Goal: Transaction & Acquisition: Purchase product/service

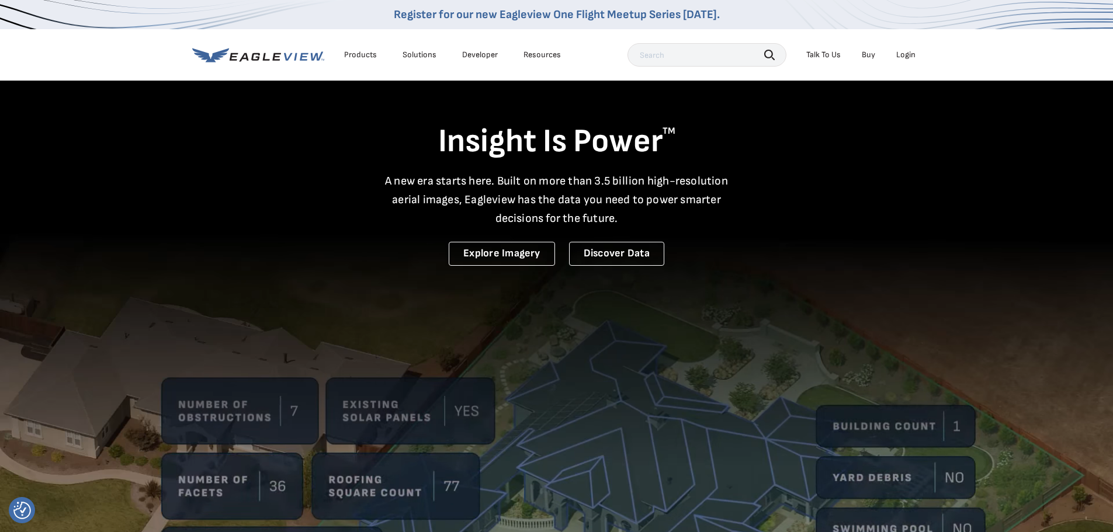
click at [911, 53] on div "Login" at bounding box center [905, 55] width 19 height 11
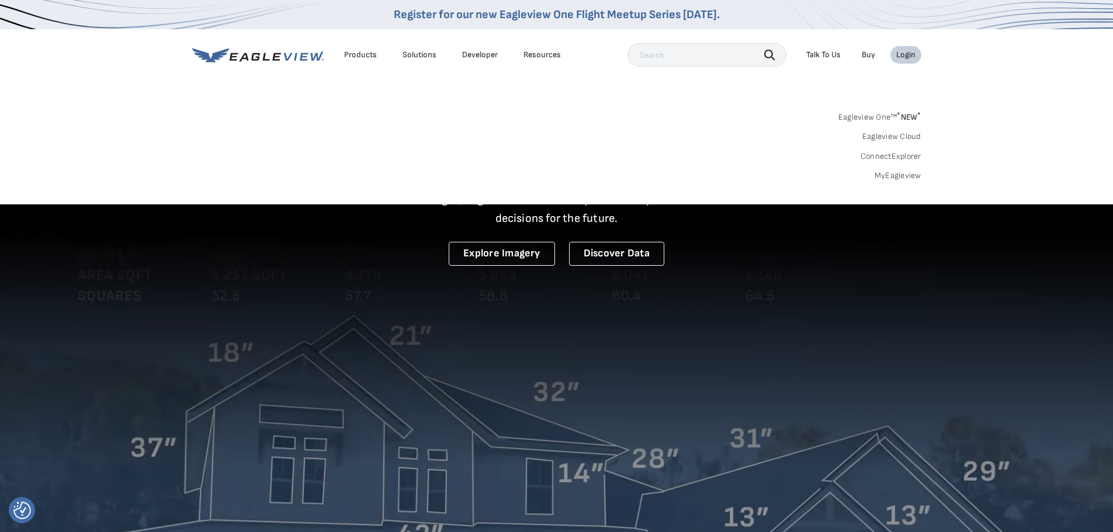
click at [912, 58] on div "Login" at bounding box center [905, 55] width 19 height 11
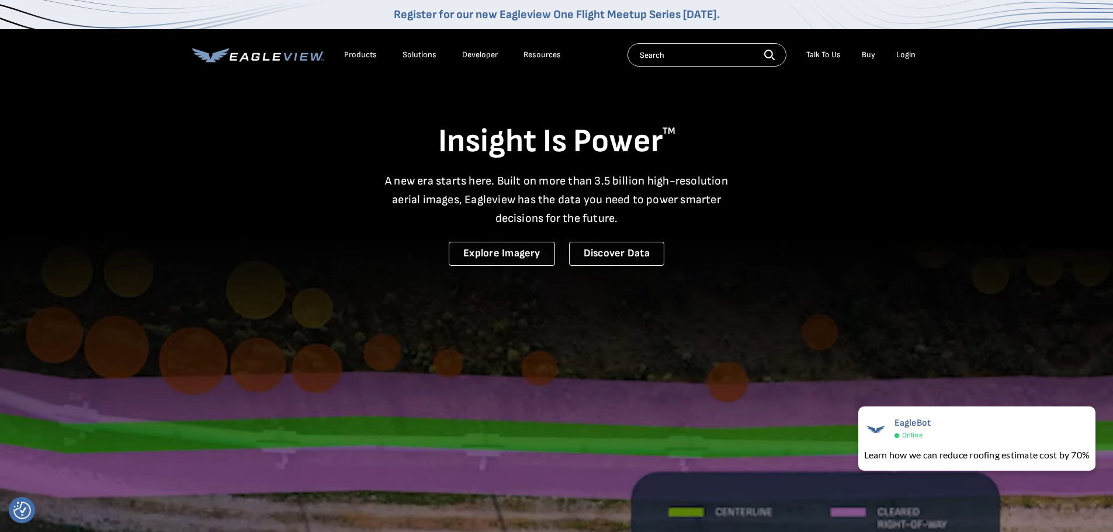
click at [903, 56] on div "Login" at bounding box center [905, 55] width 19 height 11
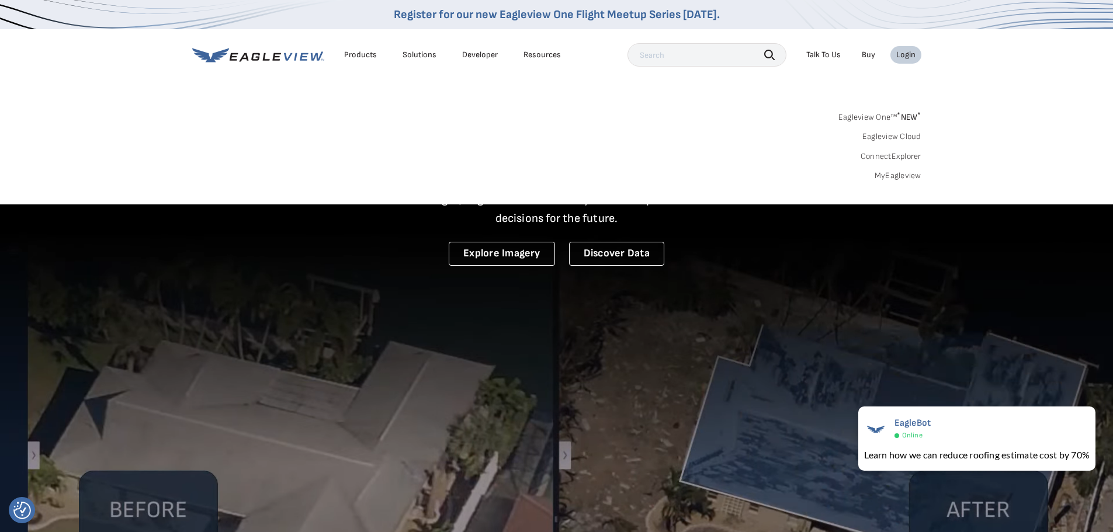
click at [914, 56] on div "Login" at bounding box center [905, 55] width 19 height 11
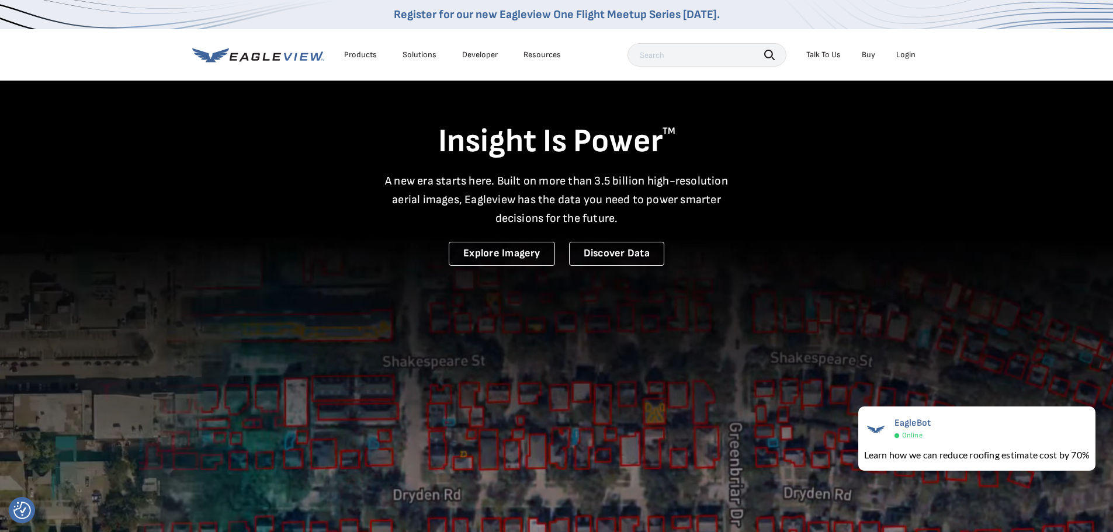
click at [914, 56] on div "Login" at bounding box center [905, 55] width 19 height 11
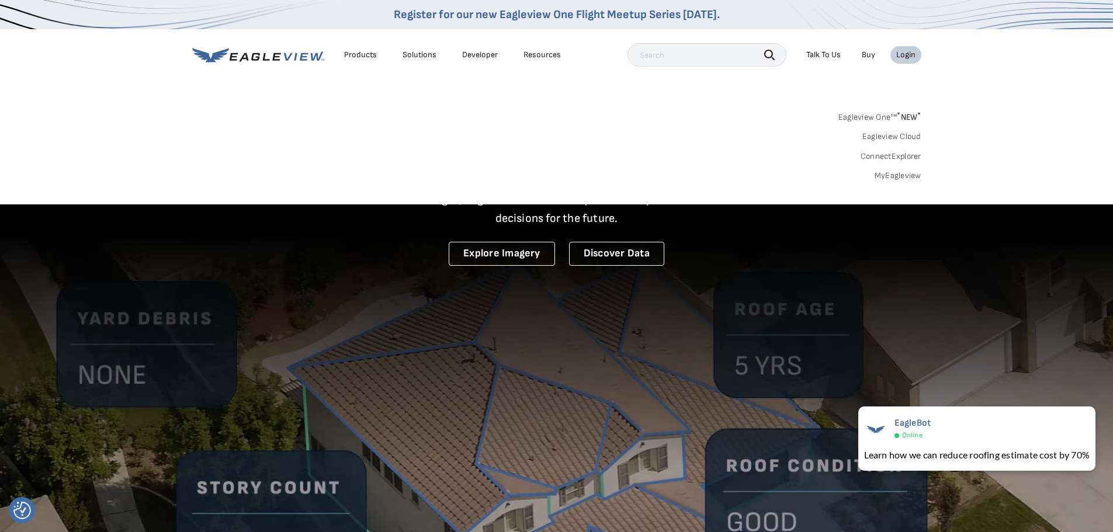
click at [902, 179] on link "MyEagleview" at bounding box center [898, 176] width 47 height 11
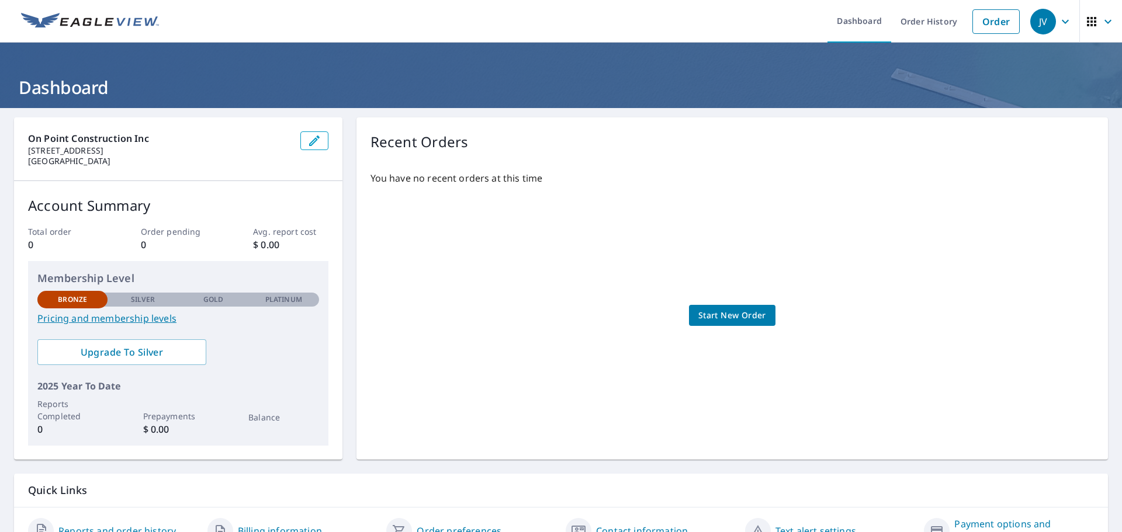
click at [721, 319] on span "Start New Order" at bounding box center [732, 315] width 68 height 15
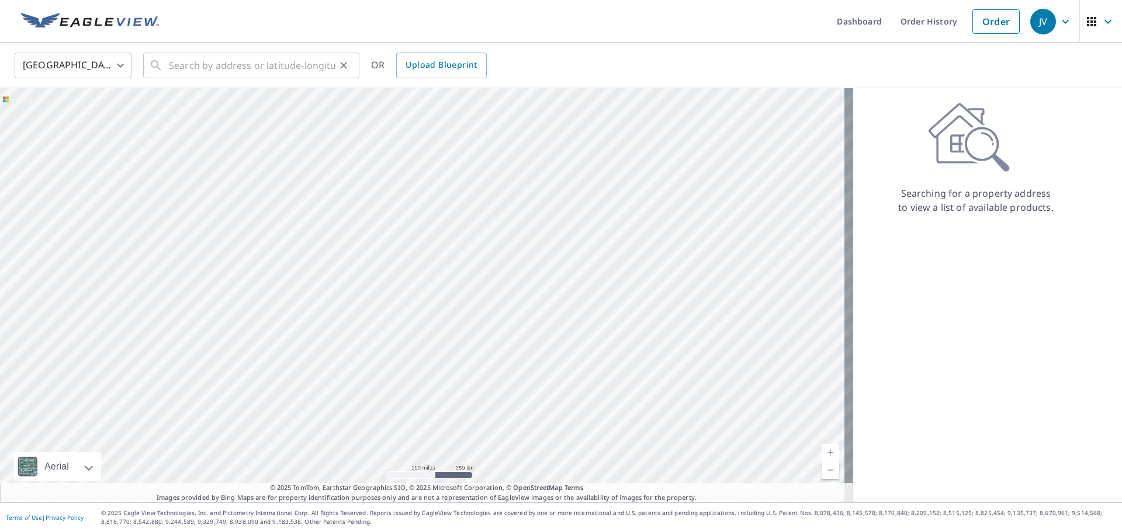
click at [166, 65] on div "​" at bounding box center [251, 66] width 216 height 26
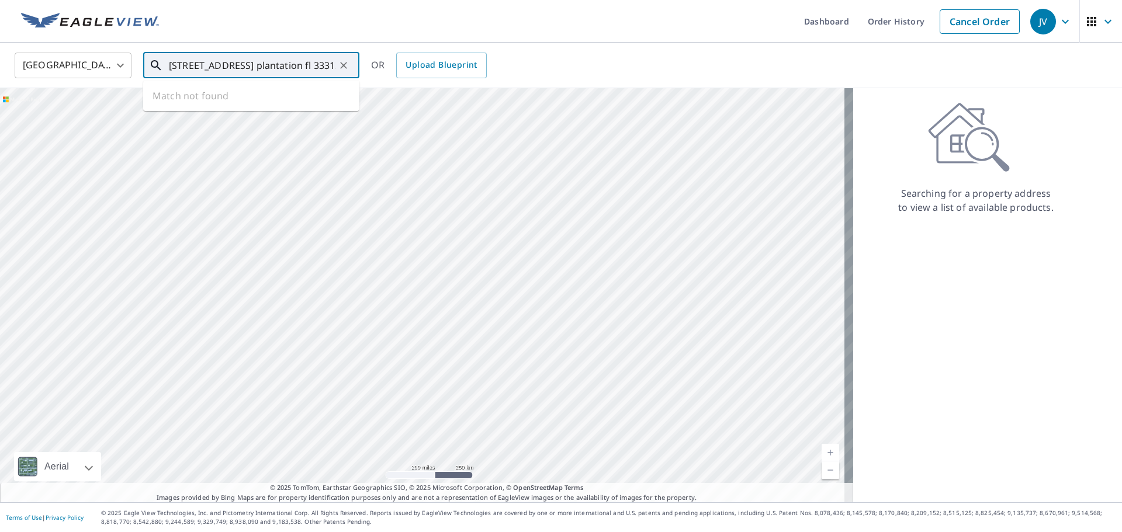
type input "7450 nw17th st. plantation fl 33313"
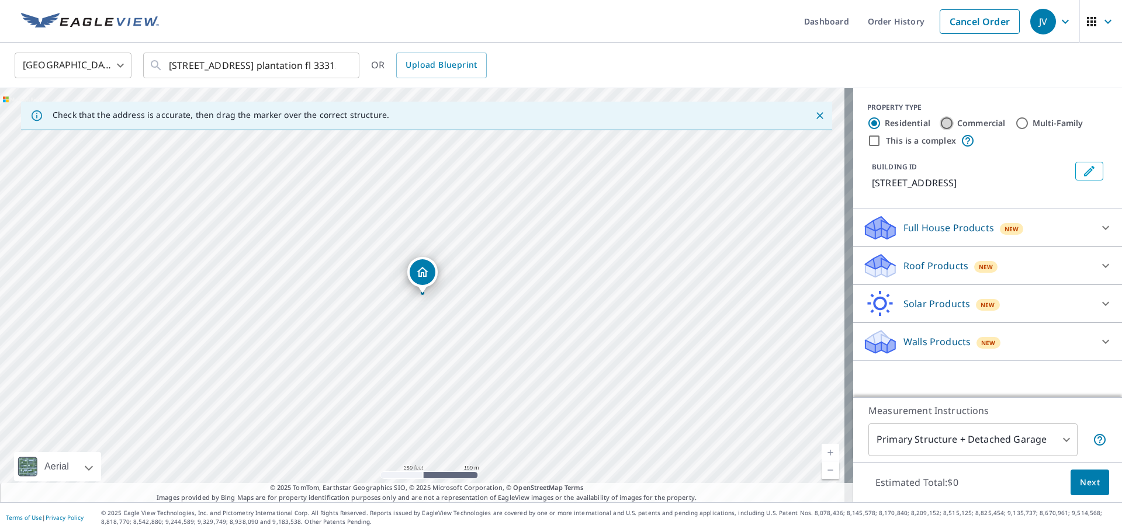
click at [940, 125] on input "Commercial" at bounding box center [947, 123] width 14 height 14
radio input "true"
type input "4"
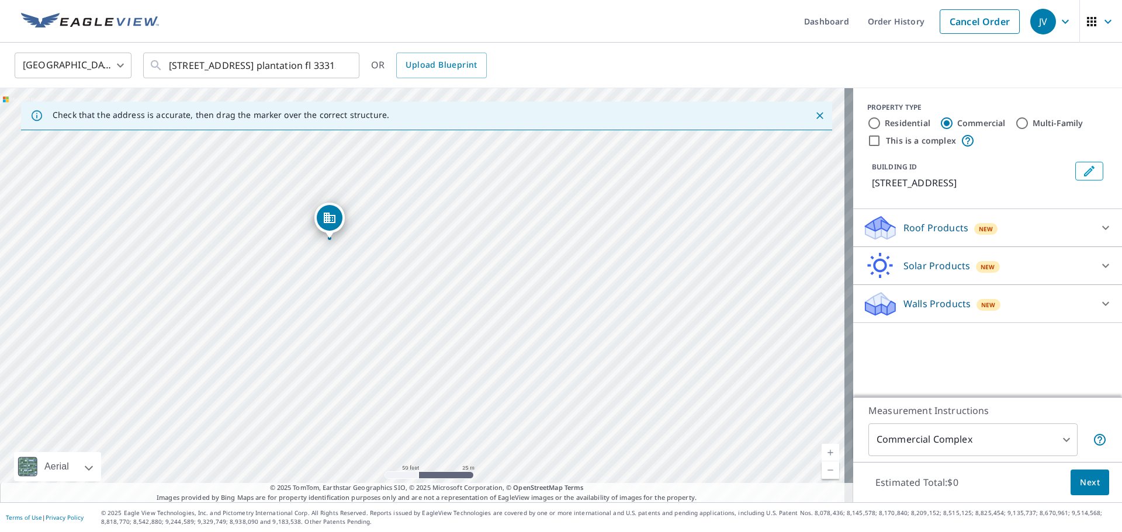
click at [867, 141] on input "This is a complex" at bounding box center [874, 141] width 14 height 14
checkbox input "true"
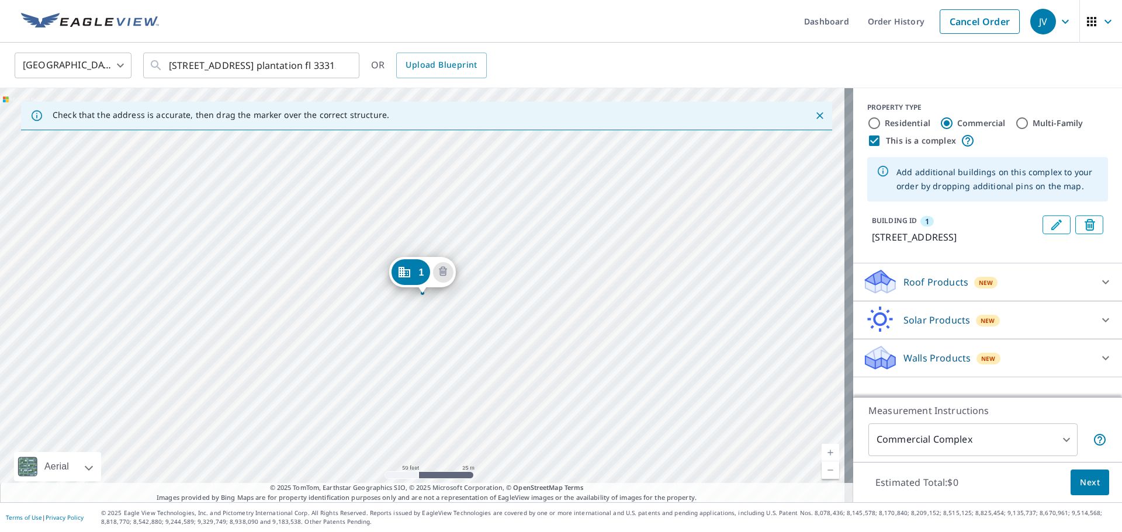
click at [476, 227] on div "1 7450 NW 17th St Plantation, FL 33313" at bounding box center [426, 295] width 853 height 414
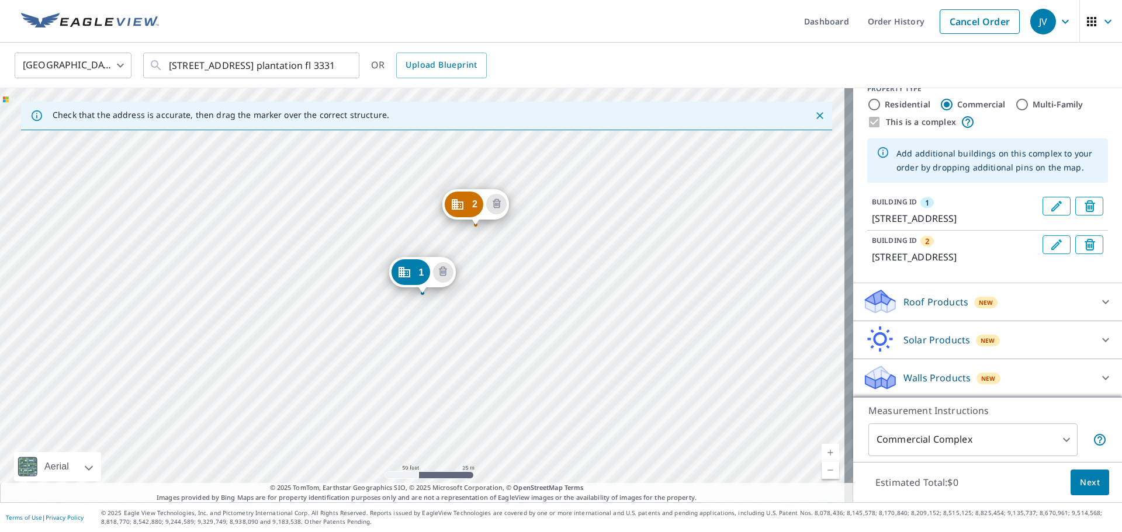
scroll to position [47, 0]
click at [1098, 300] on icon at bounding box center [1105, 302] width 14 height 14
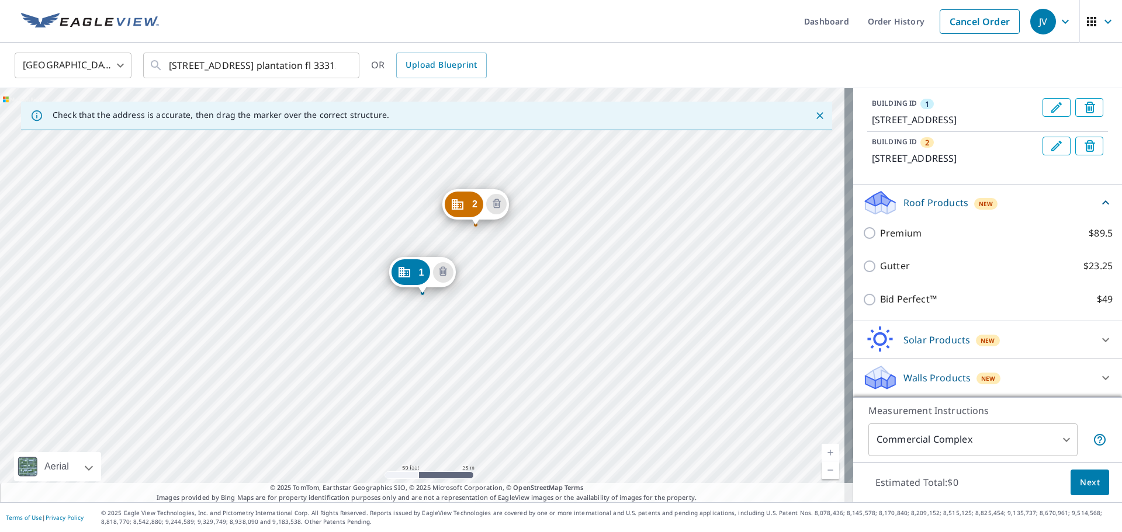
scroll to position [145, 0]
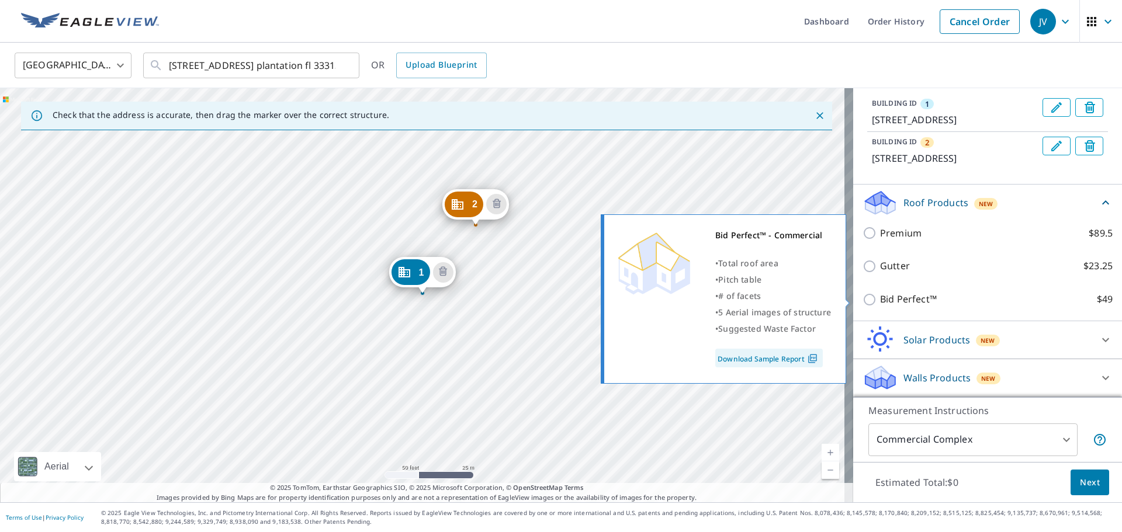
click at [862, 298] on input "Bid Perfect™ $49" at bounding box center [871, 300] width 18 height 14
checkbox input "true"
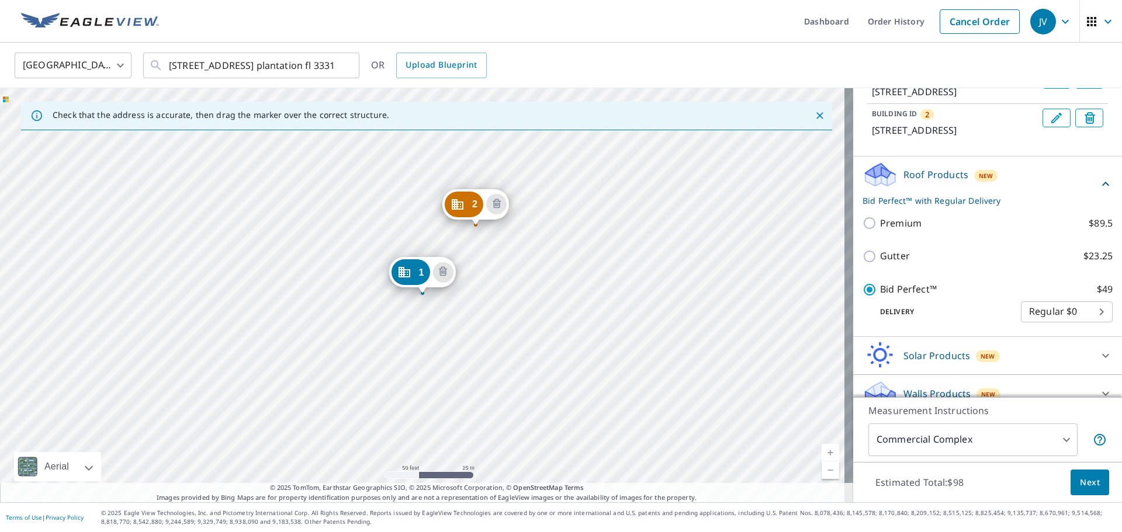
scroll to position [189, 0]
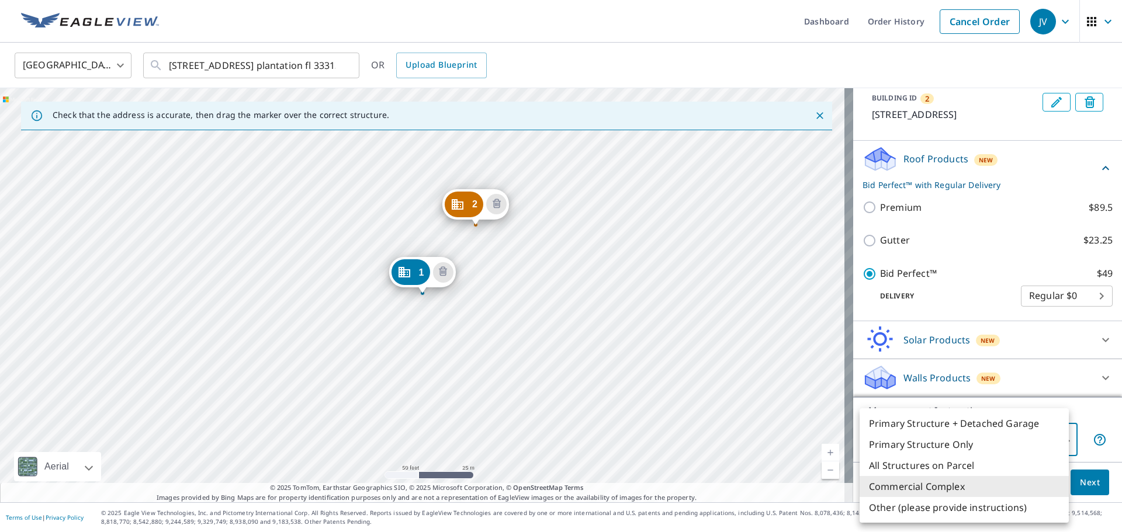
click at [983, 438] on body "JV JV Dashboard Order History Cancel Order JV United States US ​ 7450 nw17th st…" at bounding box center [561, 266] width 1122 height 532
click at [1105, 438] on div at bounding box center [561, 266] width 1122 height 532
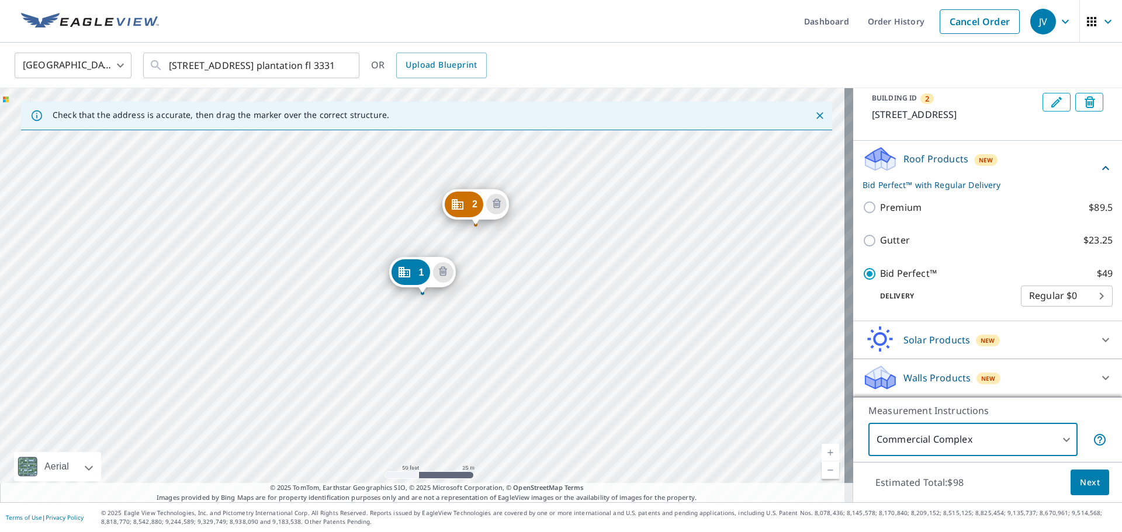
click at [1081, 484] on span "Next" at bounding box center [1090, 483] width 20 height 15
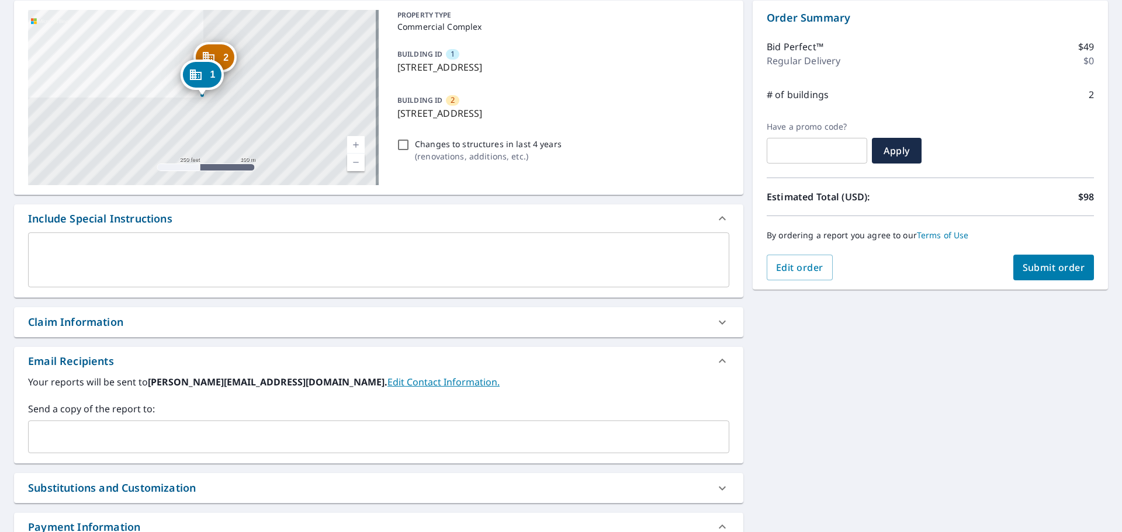
scroll to position [58, 0]
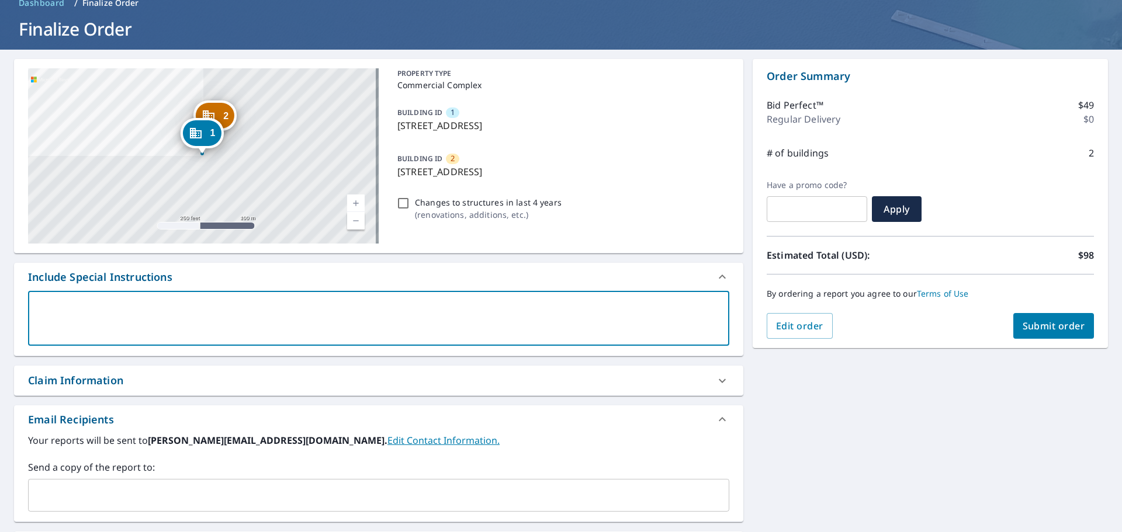
click at [53, 306] on textarea at bounding box center [378, 318] width 685 height 33
type textarea "I"
type textarea "x"
type textarea "In"
type textarea "x"
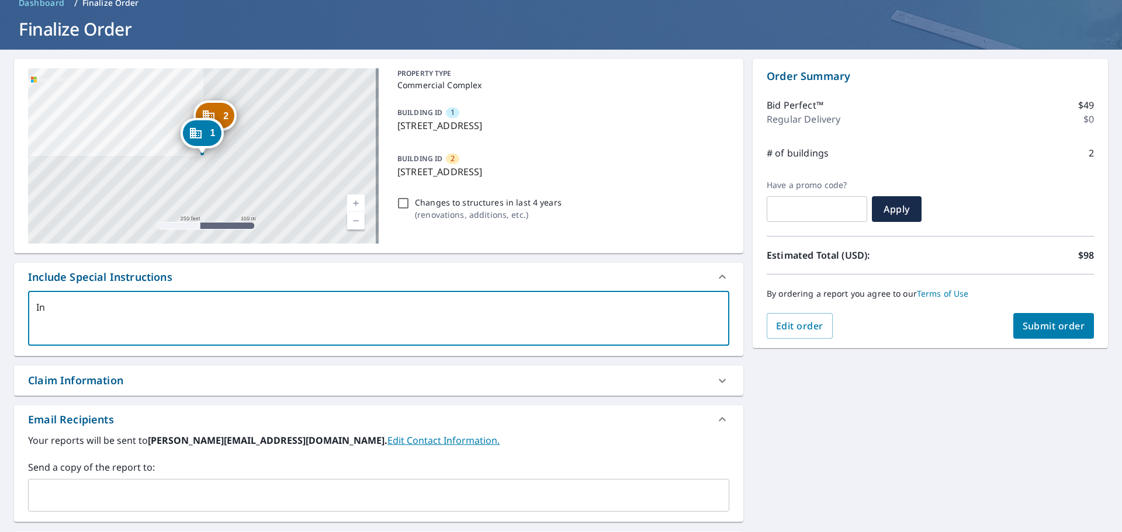
type textarea "Inc"
type textarea "x"
type textarea "Incl"
type textarea "x"
type textarea "Inclu"
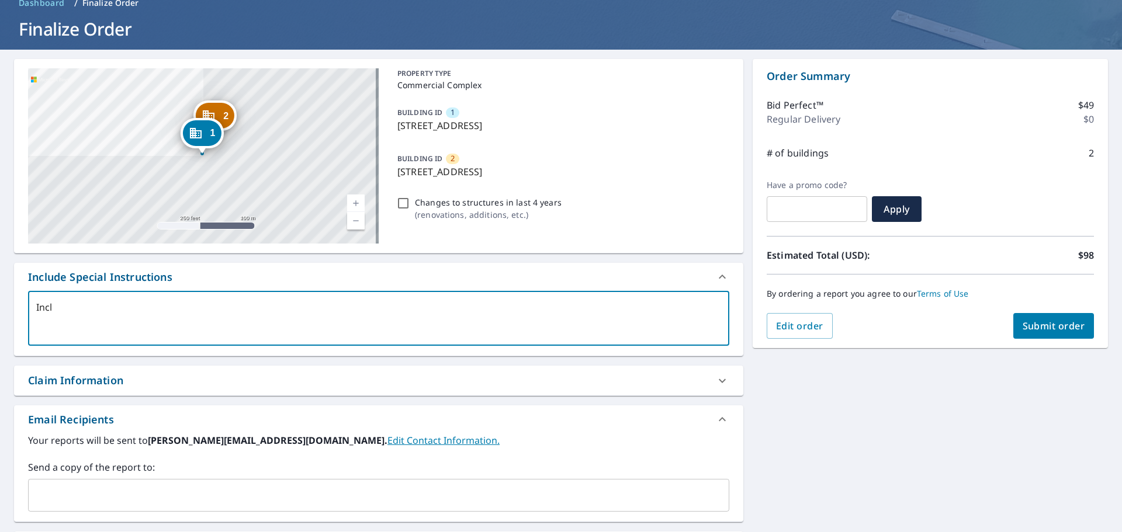
type textarea "x"
type textarea "Includ"
type textarea "x"
type textarea "Include"
type textarea "x"
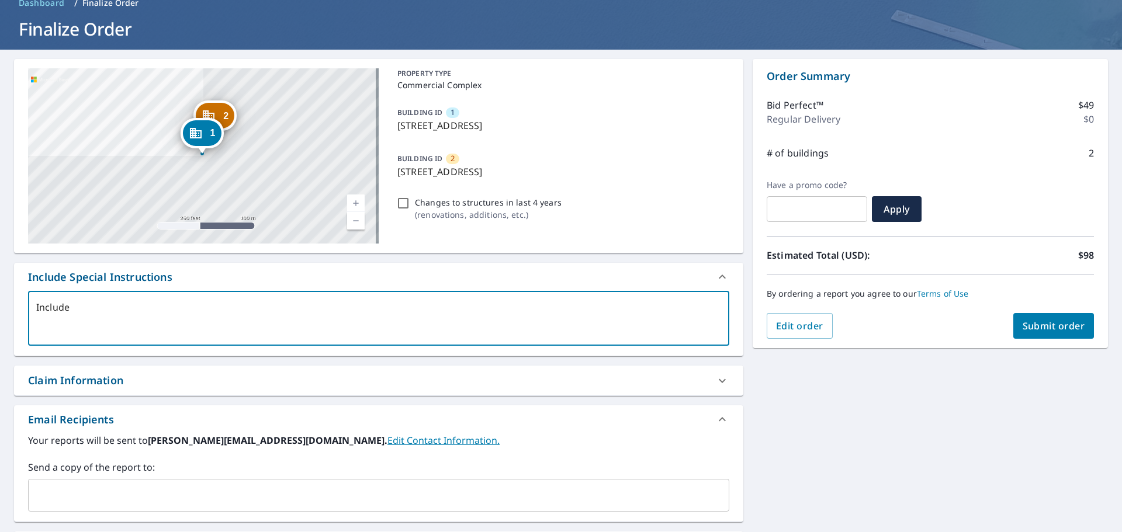
type textarea "Include"
type textarea "x"
type textarea "Include p"
type textarea "x"
type textarea "Include pa"
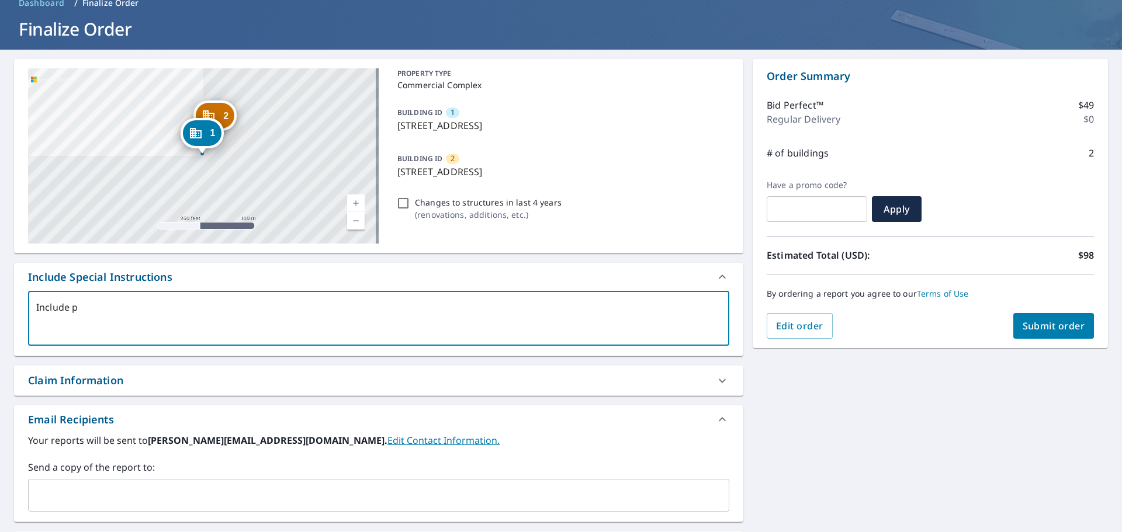
type textarea "x"
type textarea "Include par"
type textarea "x"
type textarea "Include para"
type textarea "x"
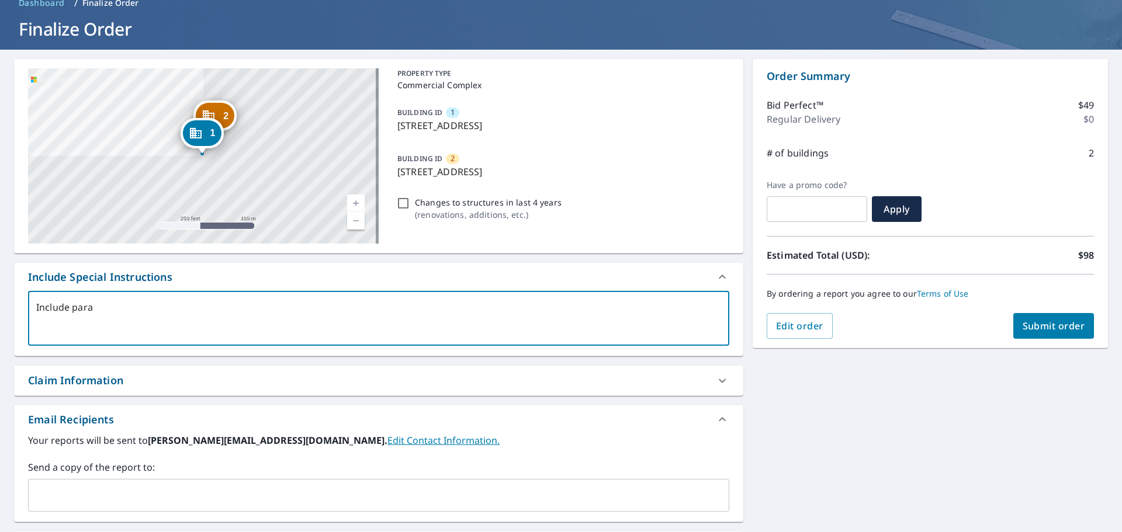
type textarea "Include parap"
type textarea "x"
type textarea "Include parape"
type textarea "x"
type textarea "Include parapet"
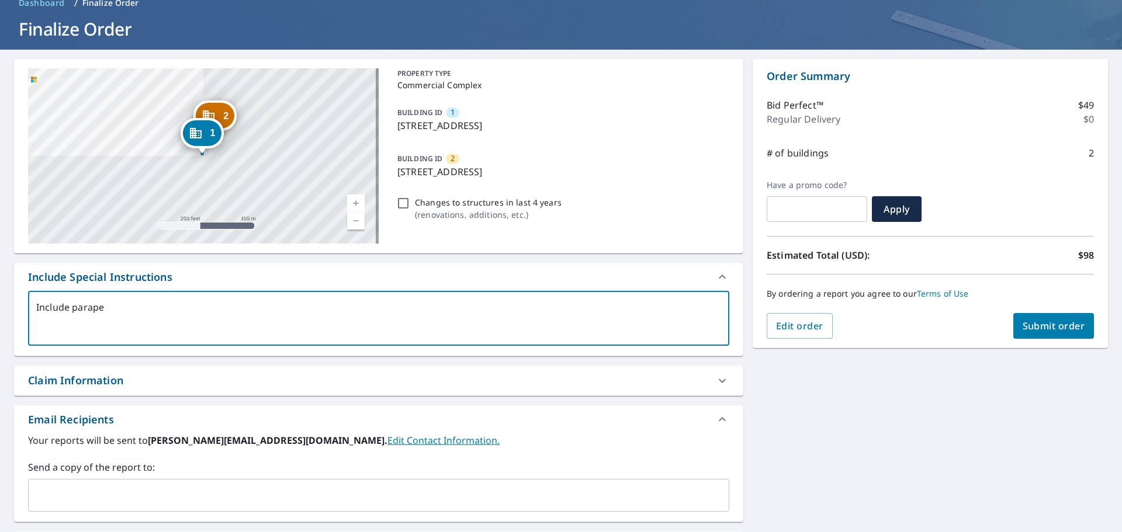
type textarea "x"
type textarea "Include parapet"
type textarea "x"
type textarea "Include parapet w"
type textarea "x"
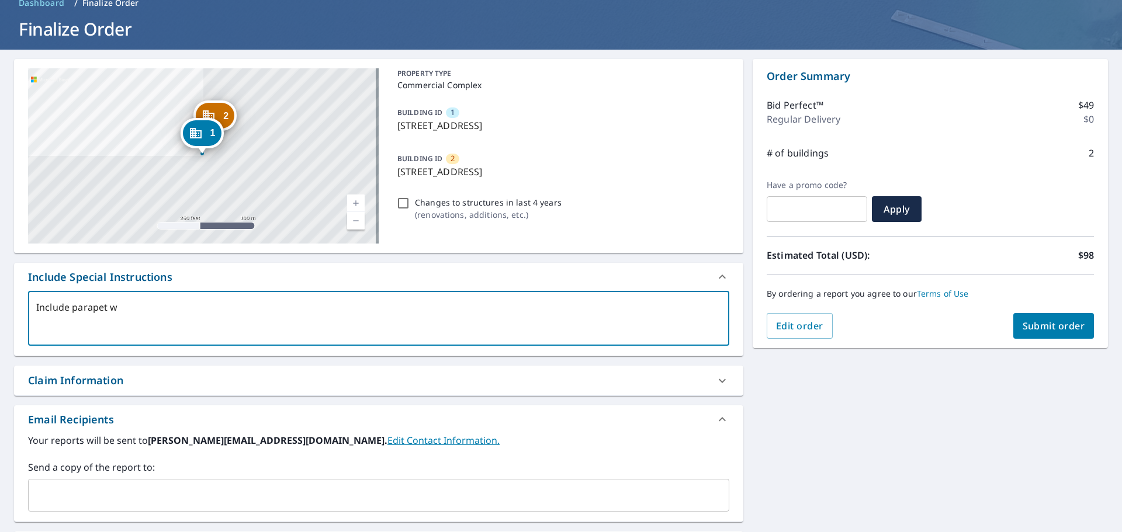
type textarea "Include parapet wa"
type textarea "x"
type textarea "Include parapet wal"
type textarea "x"
type textarea "Include parapet wall"
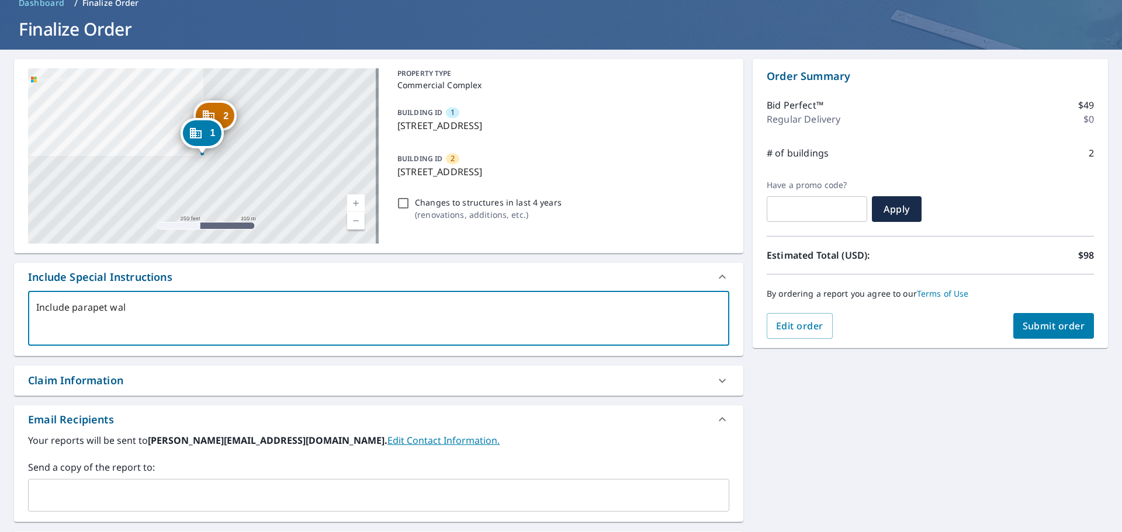
type textarea "x"
type textarea "Include parapet walls"
type textarea "x"
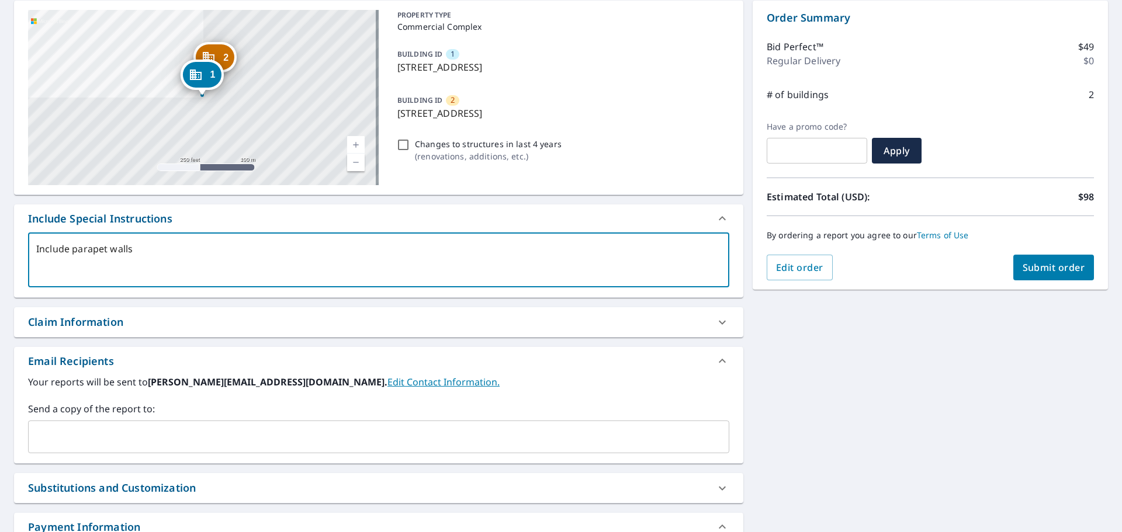
scroll to position [175, 0]
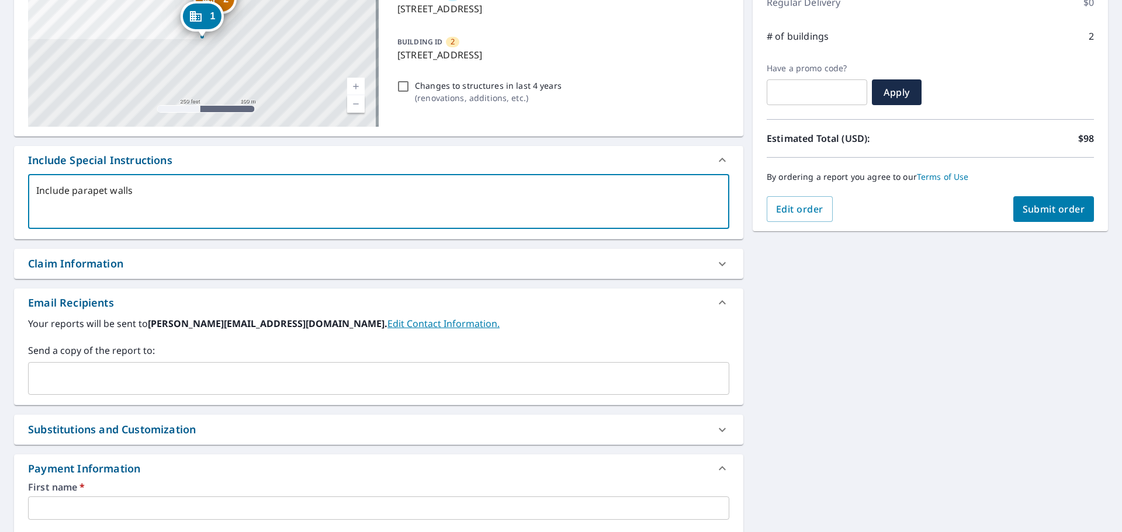
type textarea "Include parapet walls"
type textarea "x"
click at [127, 385] on input "text" at bounding box center [369, 379] width 673 height 22
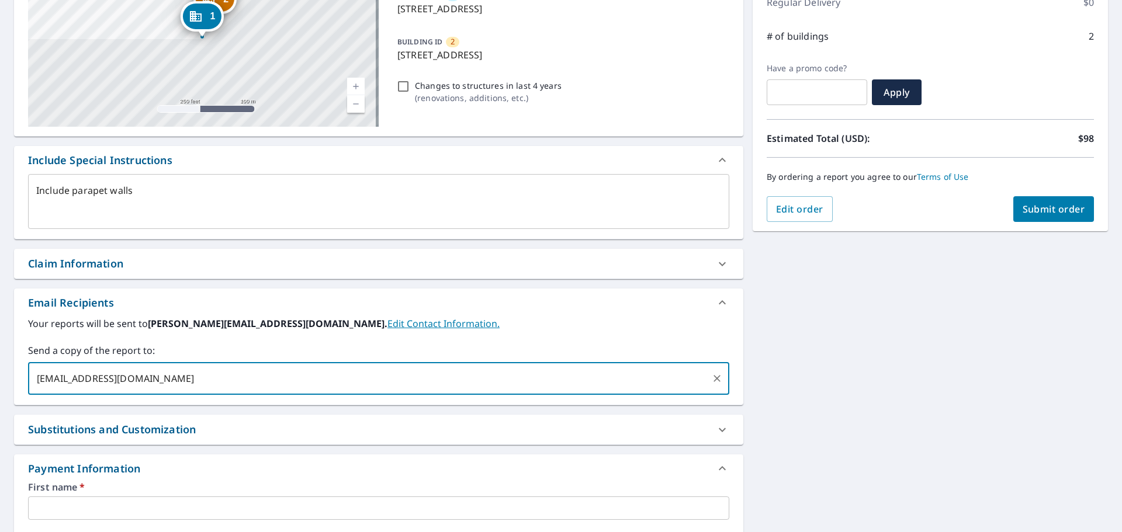
scroll to position [292, 0]
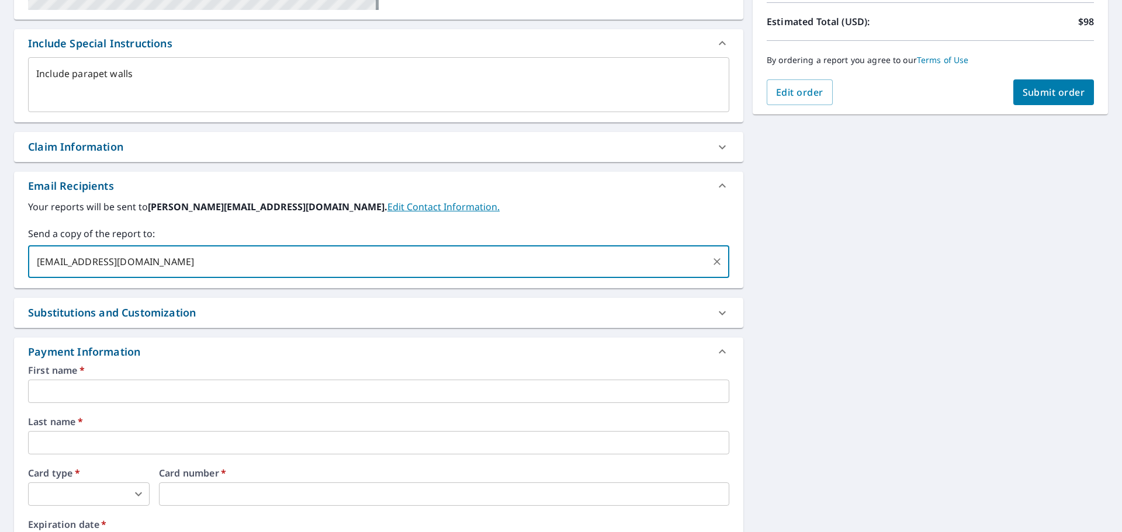
type input "eber@opcbuilders.com"
type textarea "x"
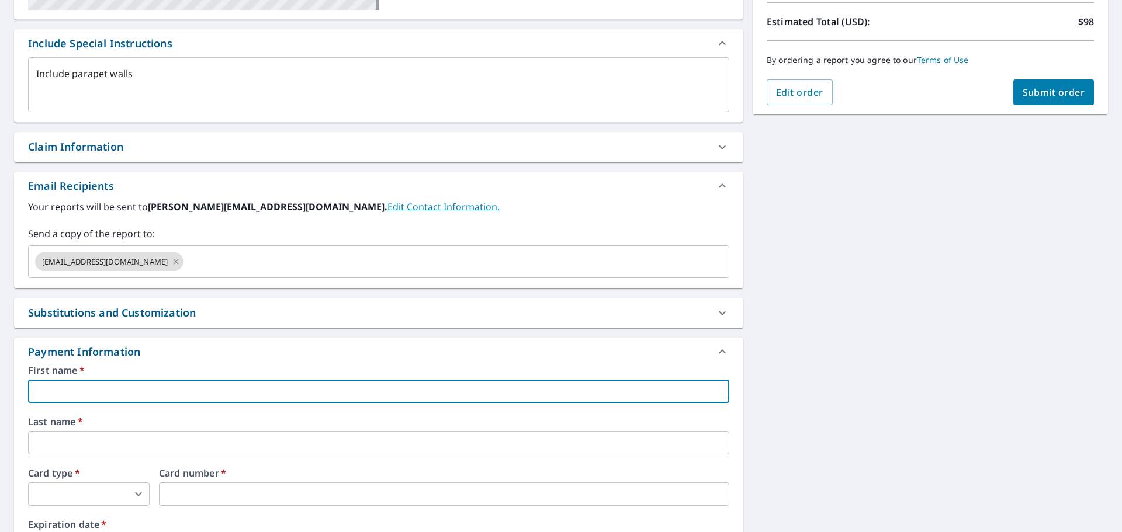
click at [153, 391] on input "text" at bounding box center [378, 391] width 701 height 23
type textarea "x"
type input "C"
type textarea "x"
type input "Ch"
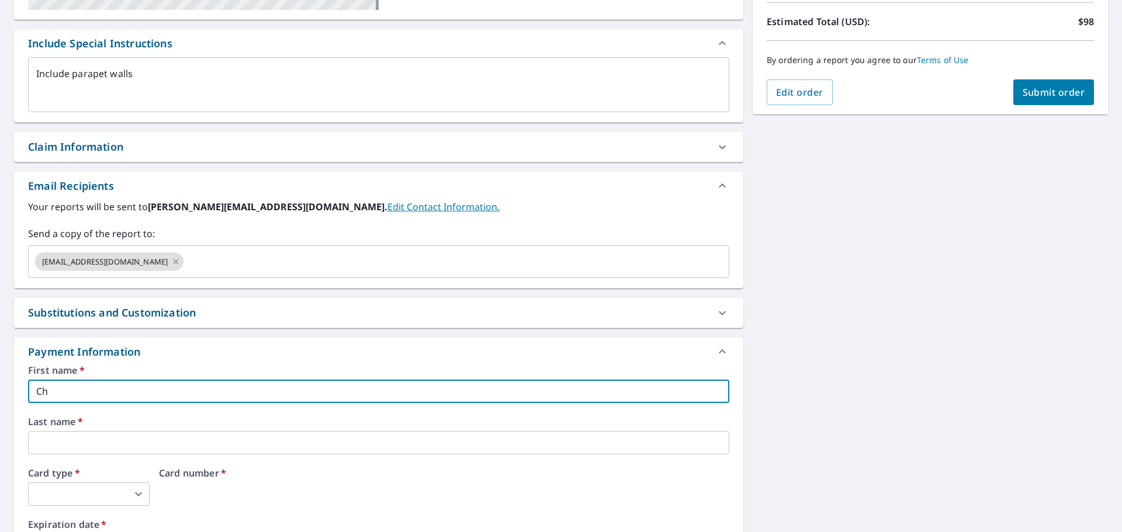
type textarea "x"
type input "Chr"
type textarea "x"
type input "Ch"
type textarea "x"
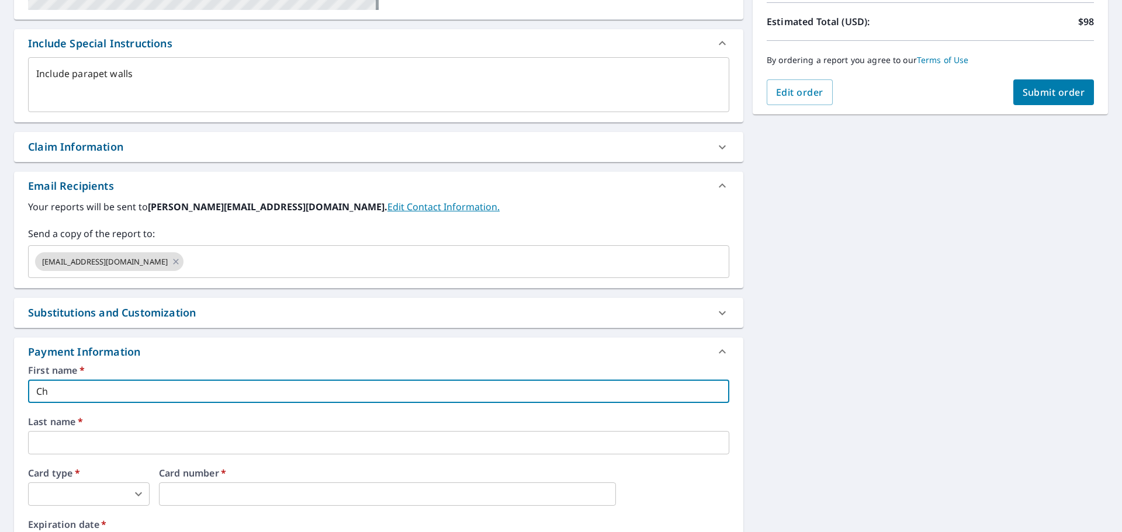
type input "Chr"
type textarea "x"
type input "Chri"
type textarea "x"
type input "Chris"
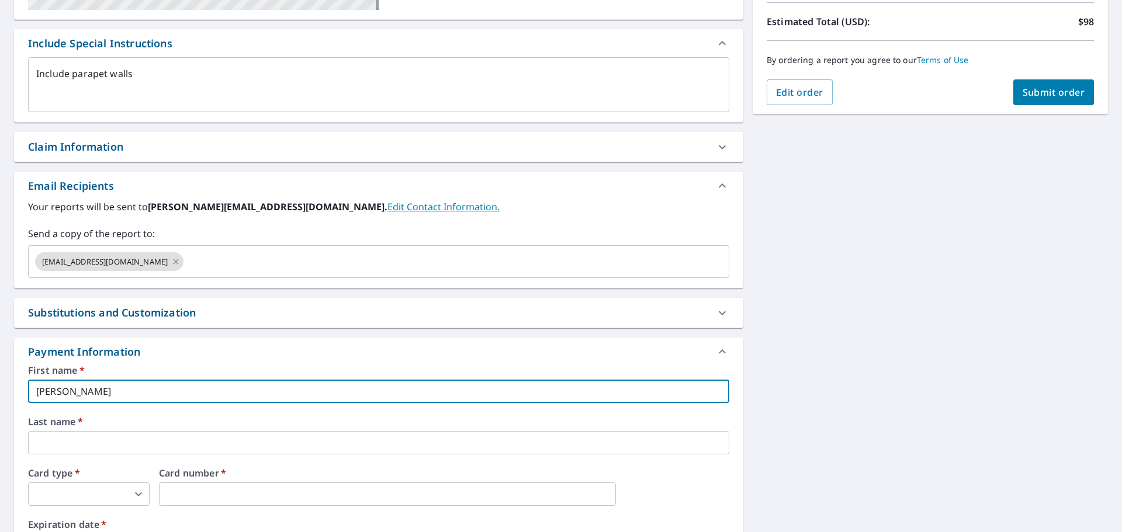
type textarea "x"
type input "Chris"
type textarea "x"
type input "Chris"
type textarea "x"
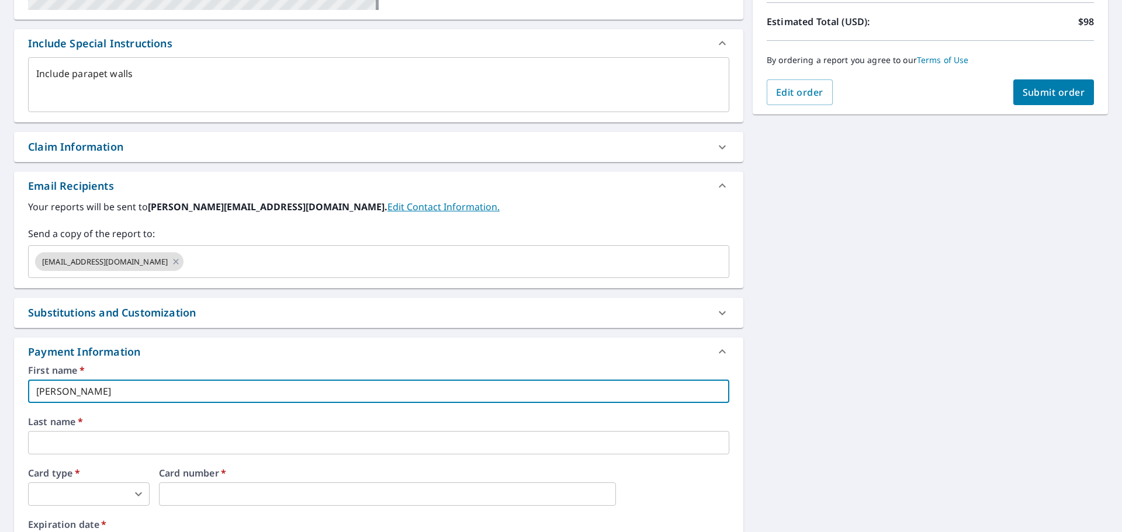
type input "Christ"
type textarea "x"
type input "Christo"
type textarea "x"
type input "Christop"
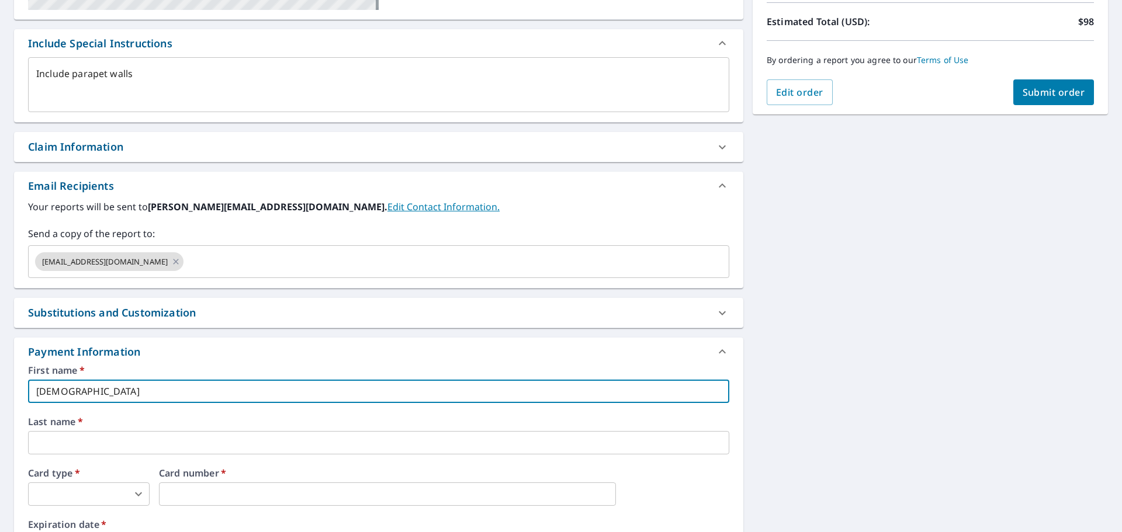
type textarea "x"
type input "Christoph"
type textarea "x"
type input "Christophe"
type textarea "x"
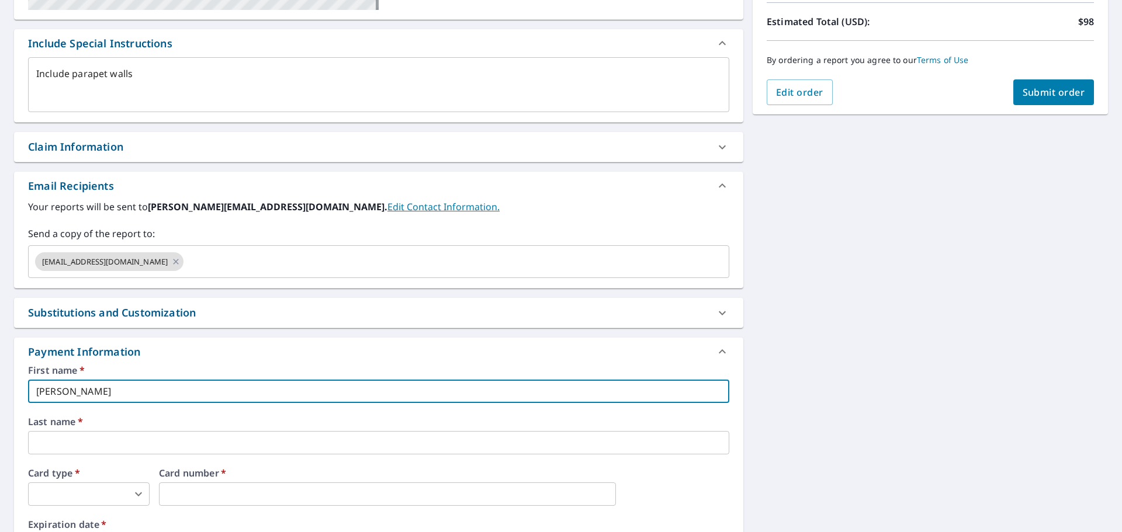
type input "Christopher"
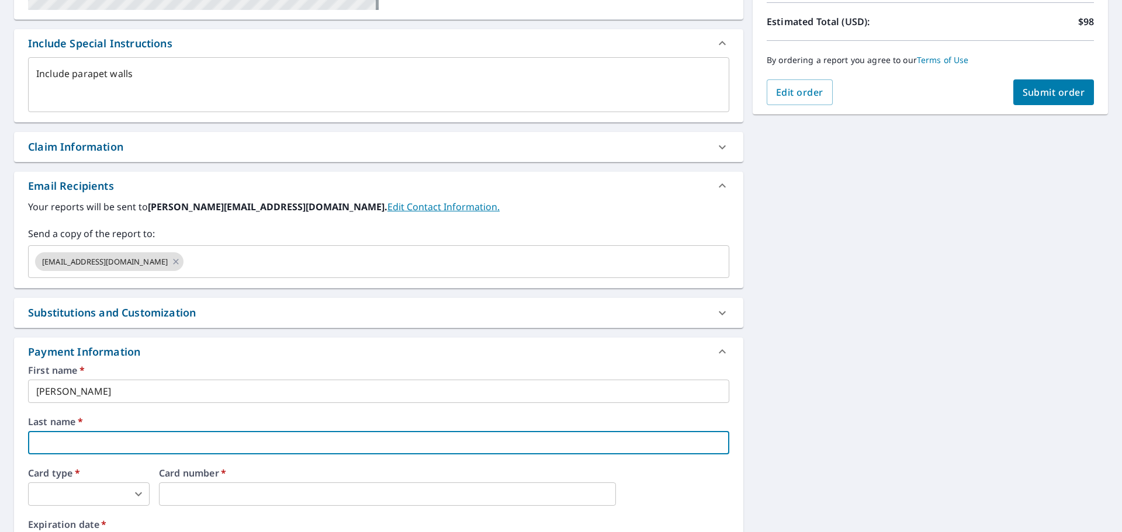
click at [148, 436] on input "text" at bounding box center [378, 442] width 701 height 23
type textarea "x"
type input "B"
type textarea "x"
type input "Be"
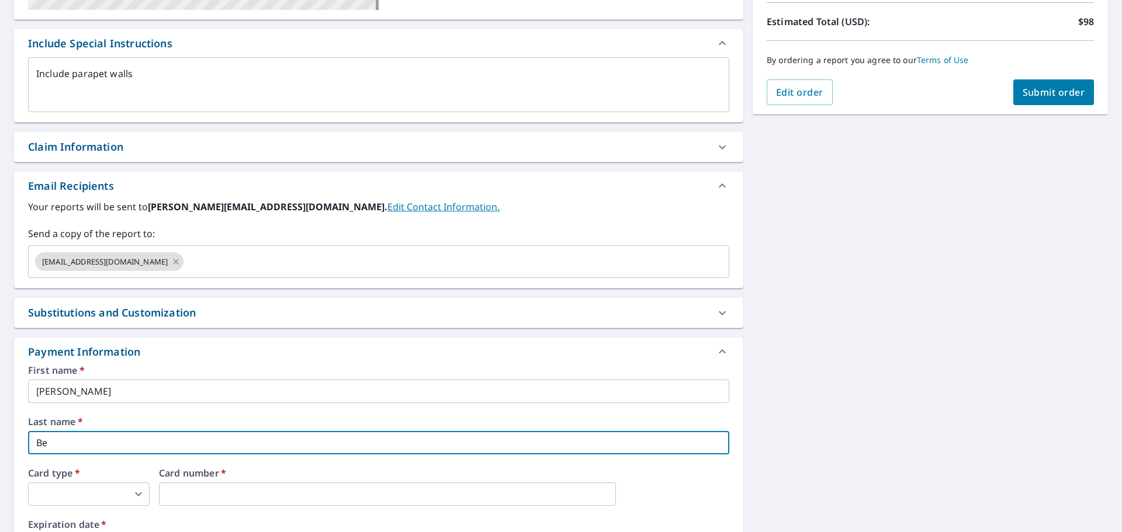
type textarea "x"
type input "Ber"
type textarea "x"
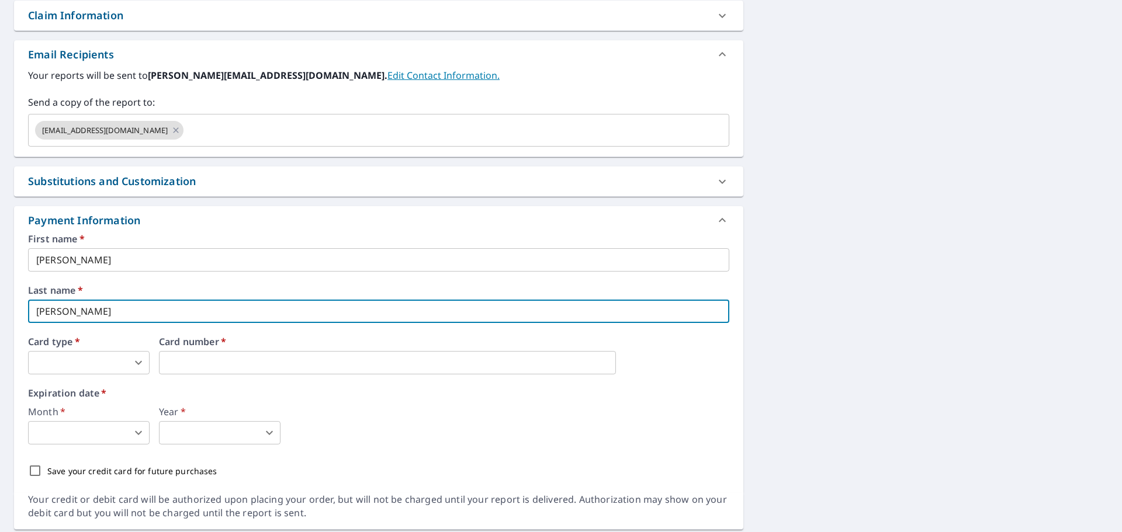
scroll to position [460, 0]
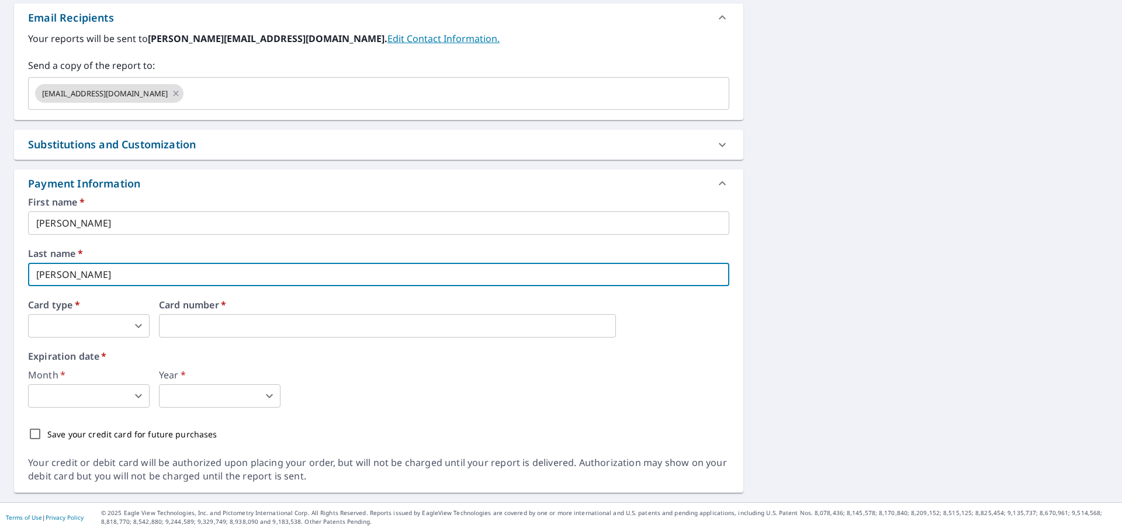
type input "Berg"
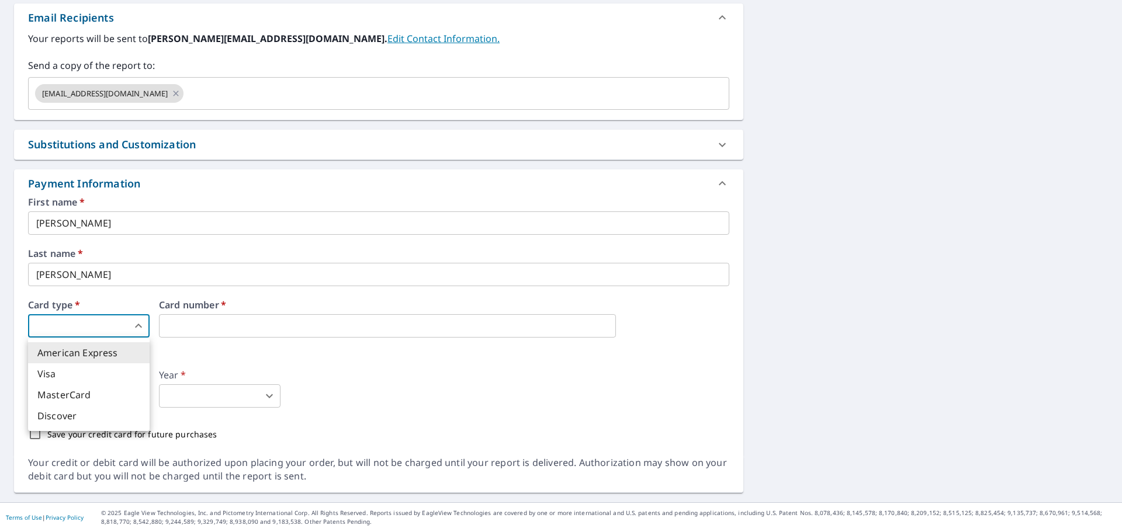
click at [58, 327] on body "JV JV Dashboard Order History Cancel Order JV Dashboard / Finalize Order Finali…" at bounding box center [561, 266] width 1122 height 532
click at [63, 375] on li "Visa" at bounding box center [89, 373] width 122 height 21
type textarea "x"
type input "2"
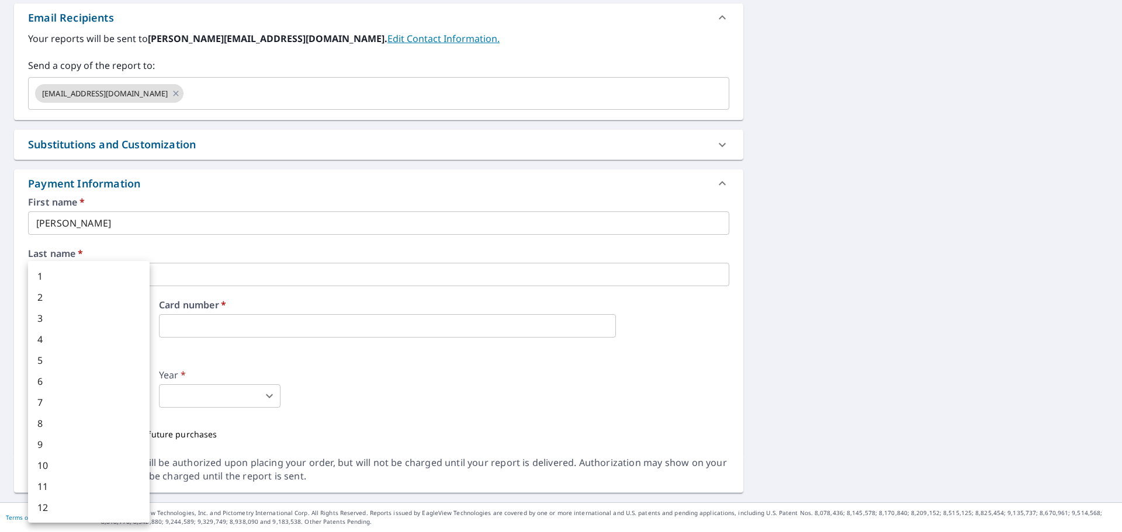
click at [99, 403] on body "JV JV Dashboard Order History Cancel Order JV Dashboard / Finalize Order Finali…" at bounding box center [561, 266] width 1122 height 532
click at [61, 295] on li "2" at bounding box center [89, 297] width 122 height 21
type textarea "x"
type input "2"
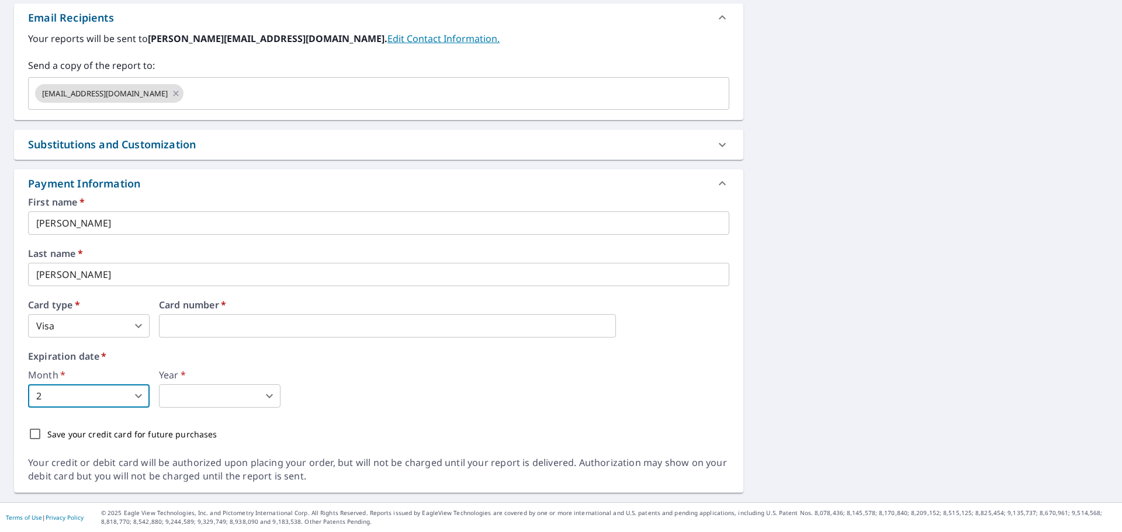
click at [199, 400] on body "JV JV Dashboard Order History Cancel Order JV Dashboard / Finalize Order Finali…" at bounding box center [561, 266] width 1122 height 532
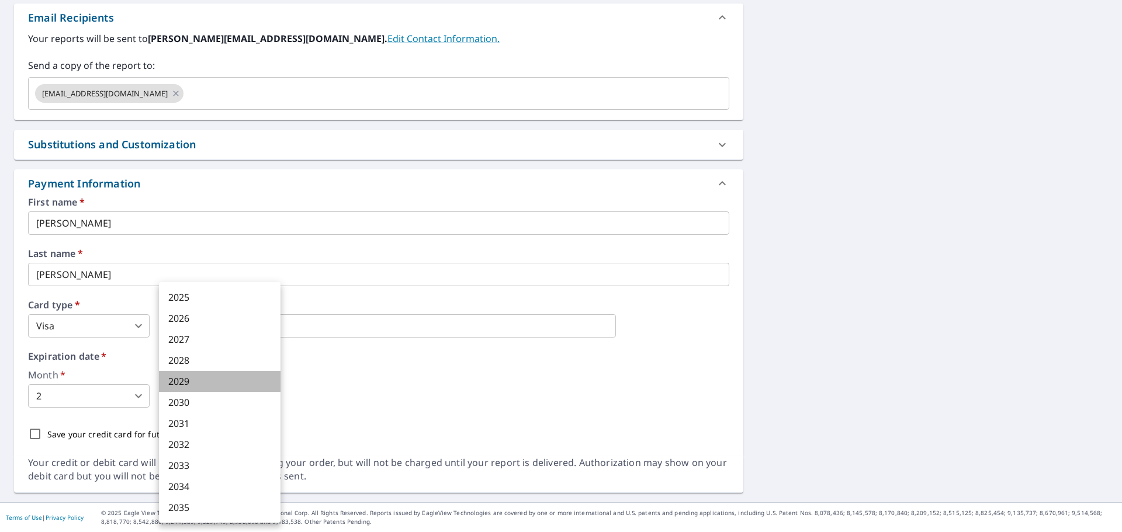
click at [197, 379] on li "2029" at bounding box center [220, 381] width 122 height 21
type textarea "x"
type input "2029"
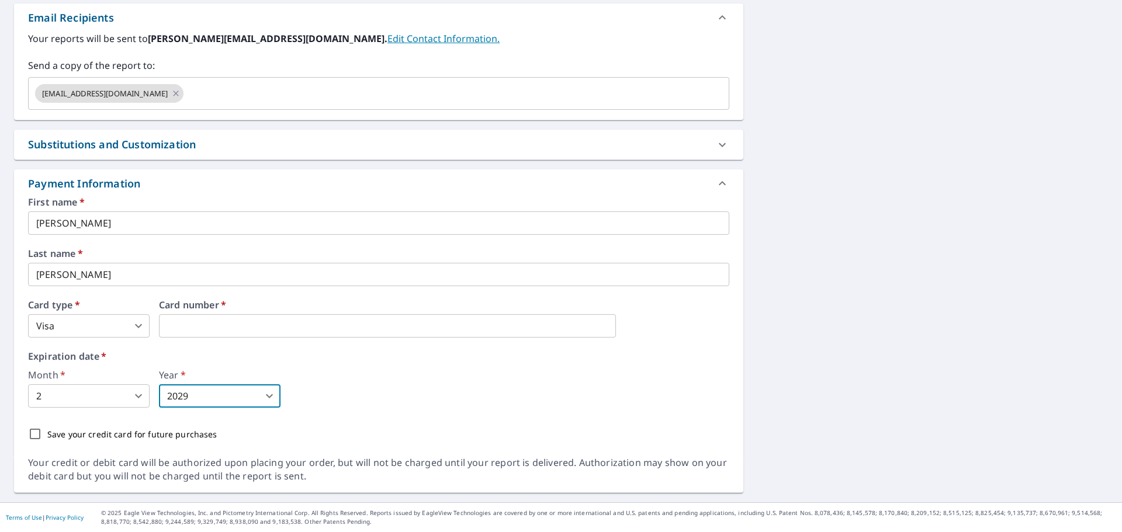
click at [32, 435] on input "Save your credit card for future purchases" at bounding box center [35, 434] width 25 height 25
checkbox input "true"
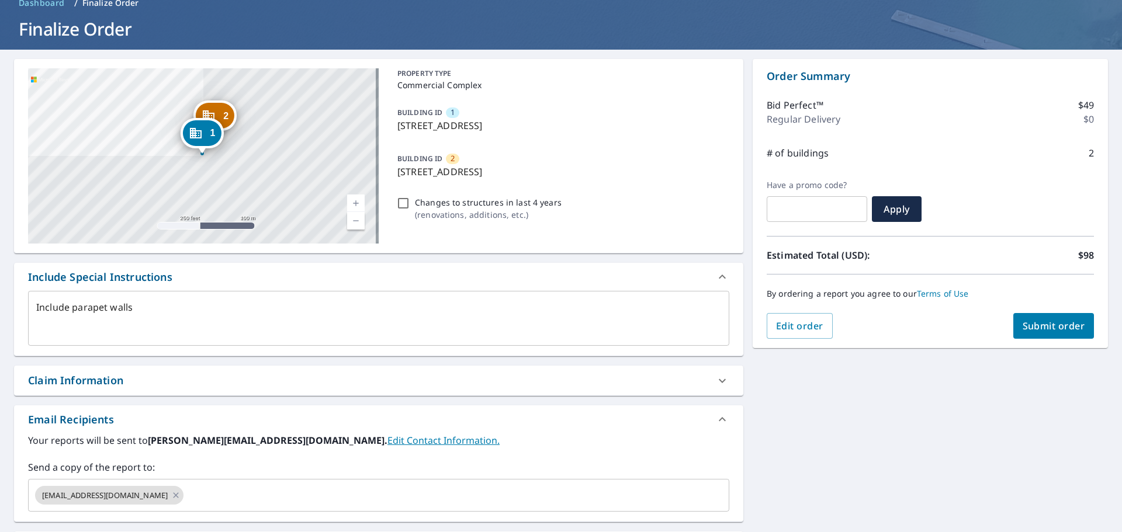
scroll to position [0, 0]
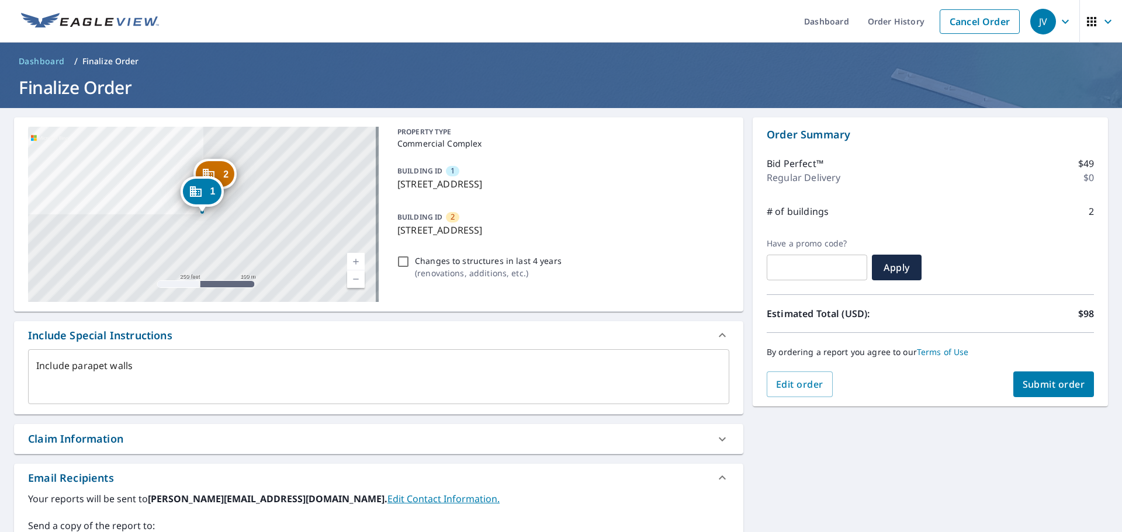
click at [1052, 381] on span "Submit order" at bounding box center [1053, 384] width 63 height 13
type textarea "x"
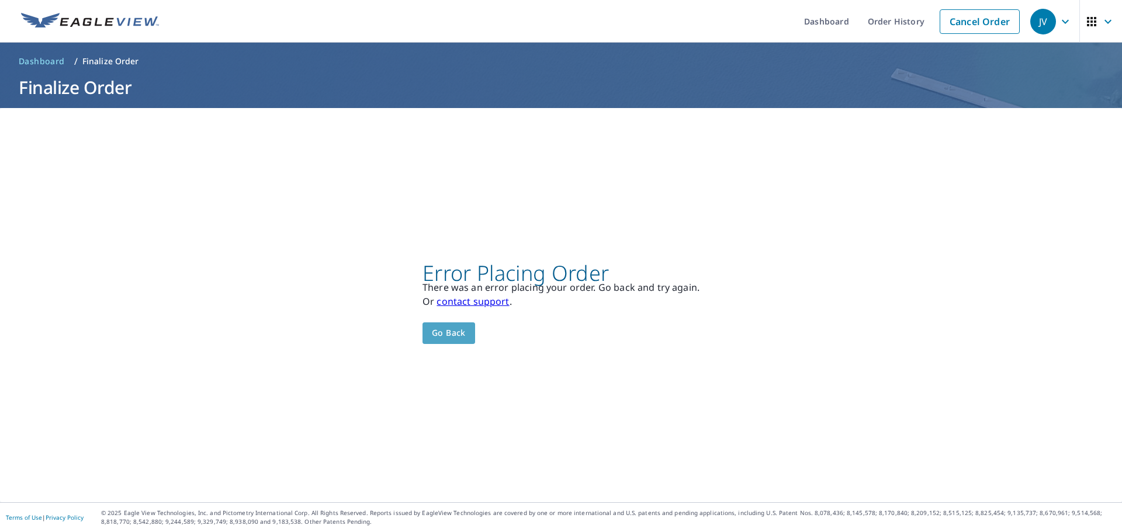
click at [442, 333] on span "Go back" at bounding box center [449, 333] width 34 height 15
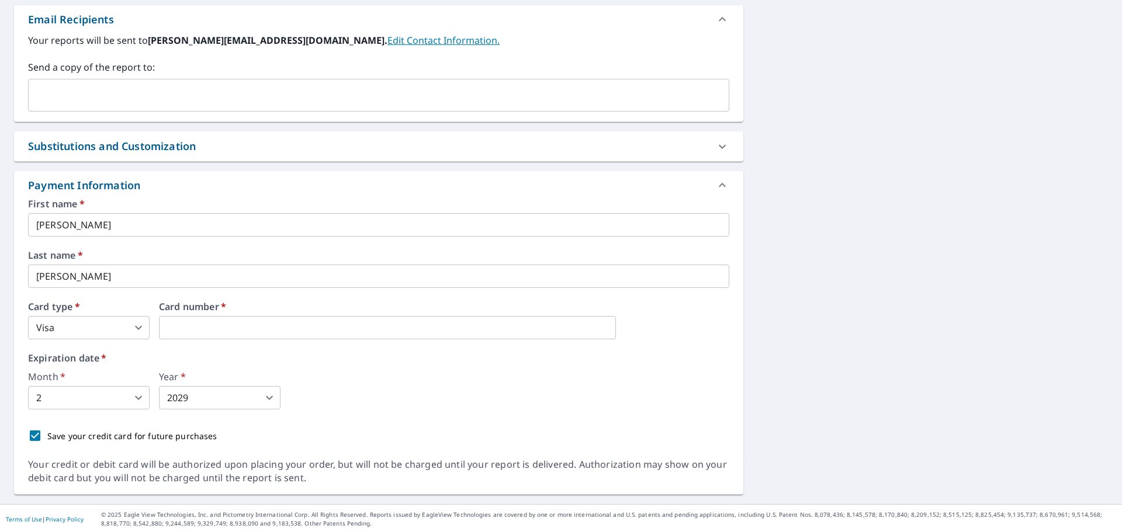
scroll to position [460, 0]
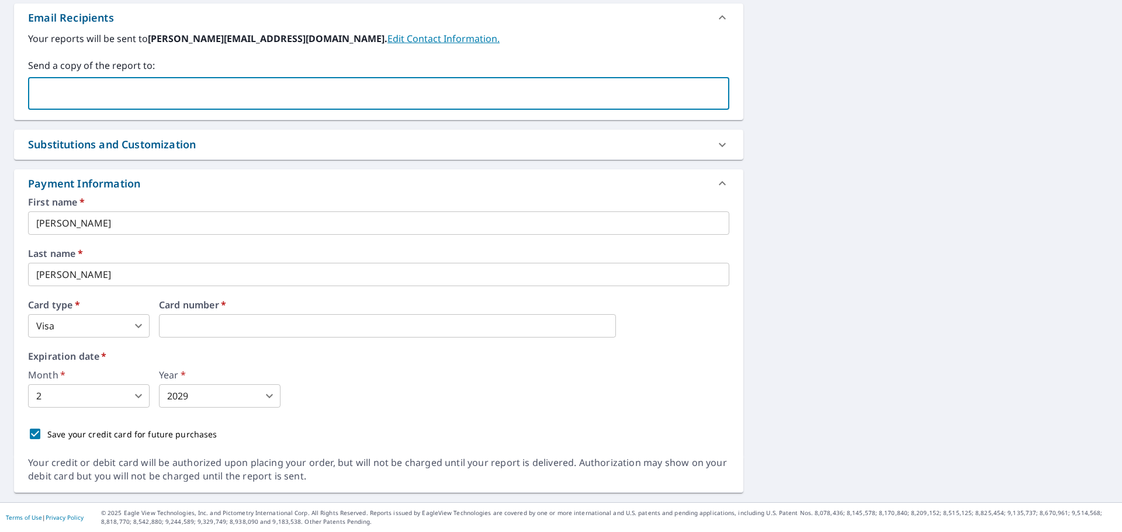
click at [56, 91] on input "text" at bounding box center [369, 93] width 673 height 22
type input "eber@ocbuilders.com"
type textarea "x"
click at [865, 249] on div "2 7450 NW 17th St Plantation, FL 33313 1 7450 NW 17th St Plantation, FL 33313 A…" at bounding box center [561, 75] width 1122 height 855
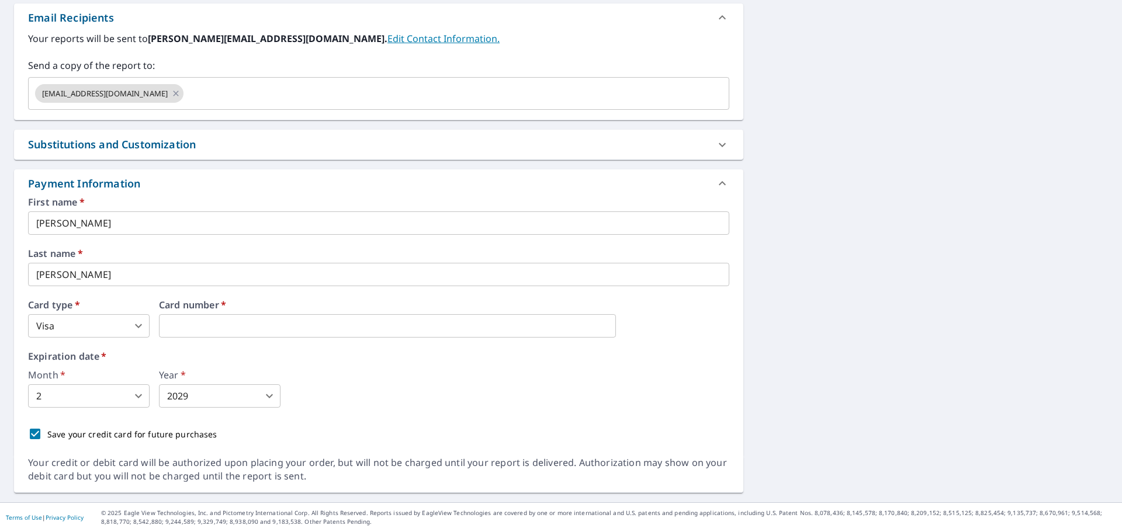
scroll to position [110, 0]
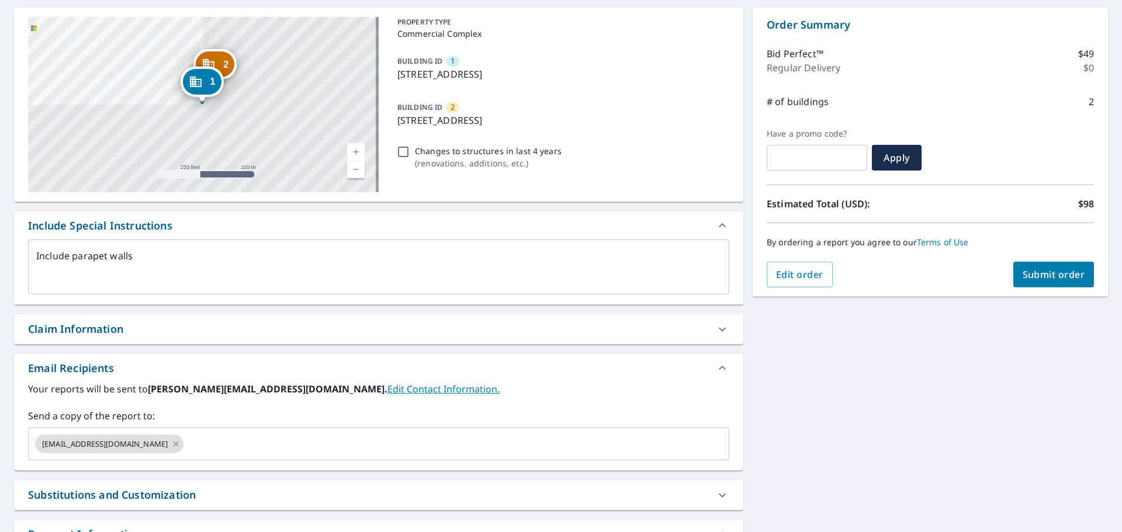
click at [1048, 272] on span "Submit order" at bounding box center [1053, 274] width 63 height 13
type textarea "x"
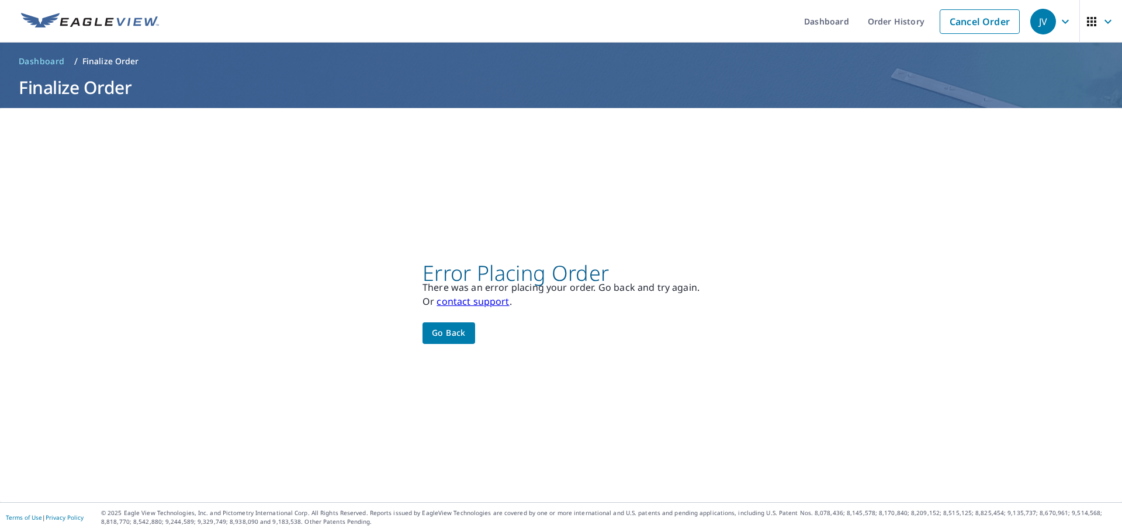
scroll to position [0, 0]
click at [486, 300] on link "contact support" at bounding box center [472, 301] width 72 height 13
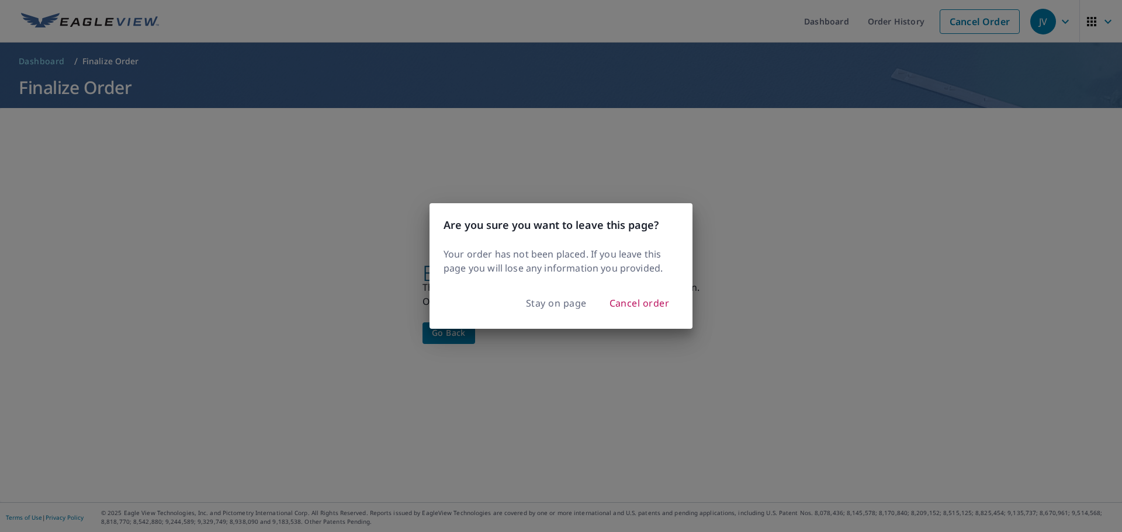
click at [631, 349] on div "Are you sure you want to leave this page? Your order has not been placed. If yo…" at bounding box center [561, 266] width 1122 height 532
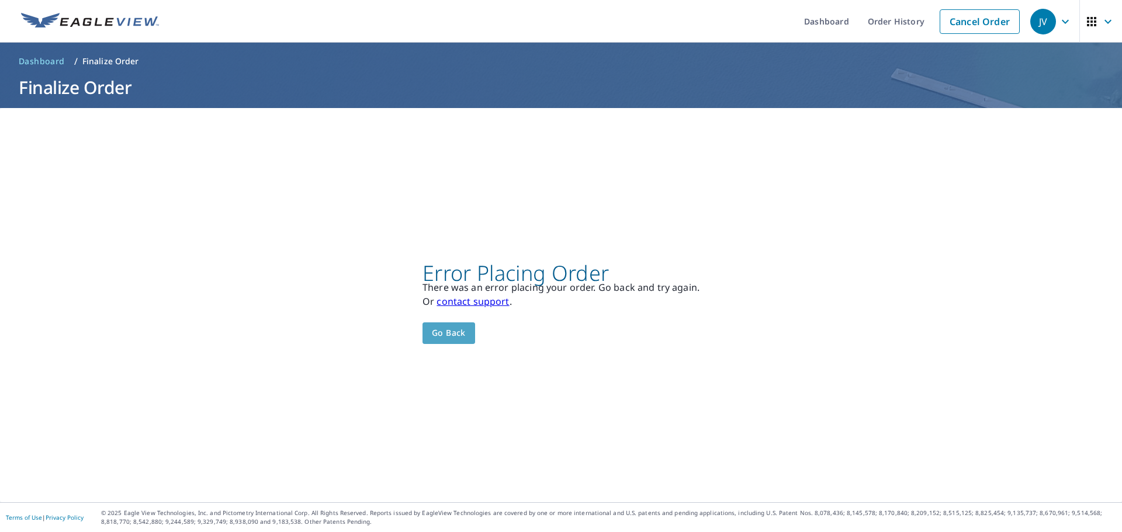
click at [433, 337] on span "Go back" at bounding box center [449, 333] width 34 height 15
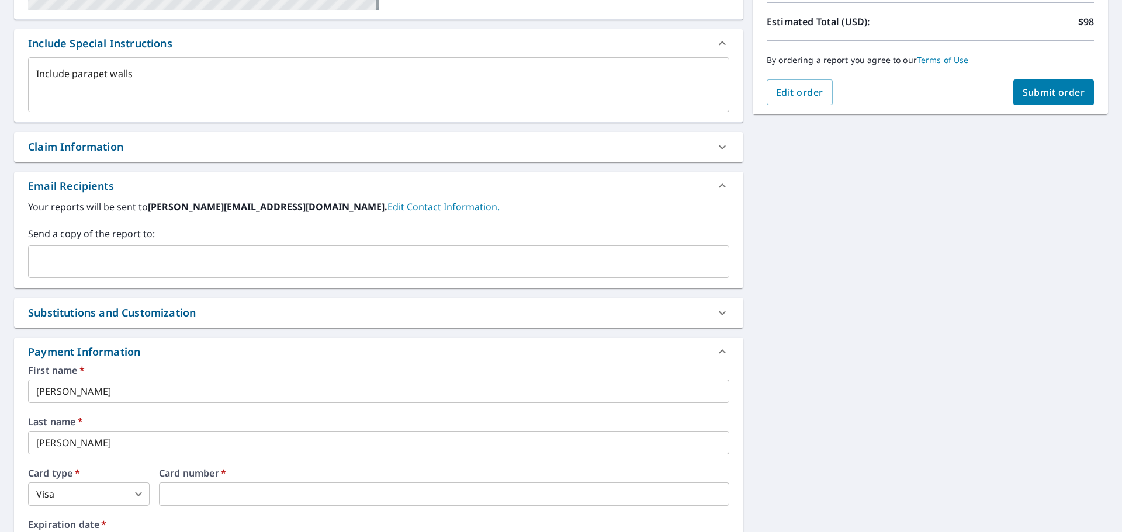
scroll to position [460, 0]
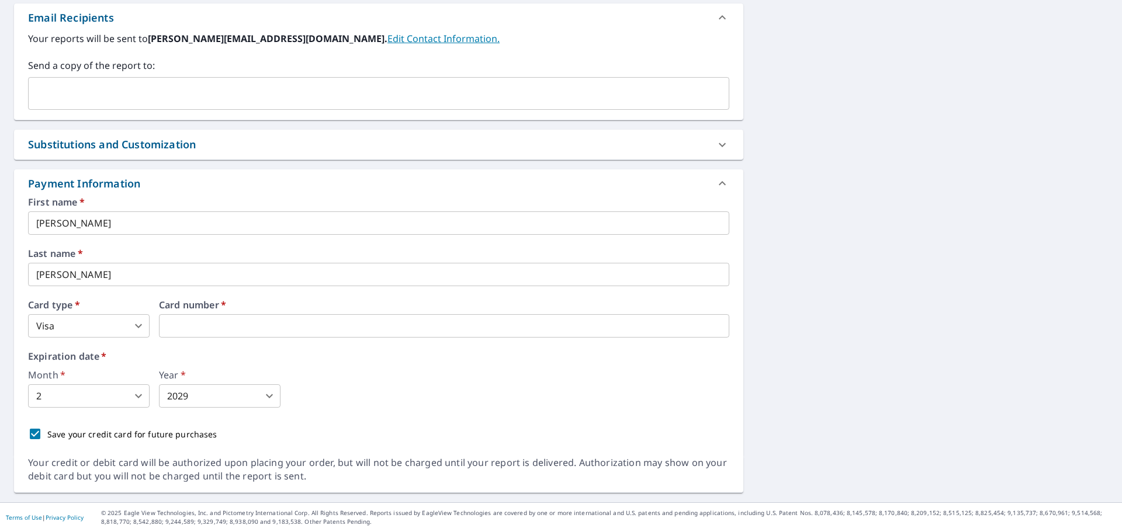
click at [96, 327] on body "JV JV Dashboard Order History Cancel Order JV Dashboard / Finalize Order Finali…" at bounding box center [561, 266] width 1122 height 532
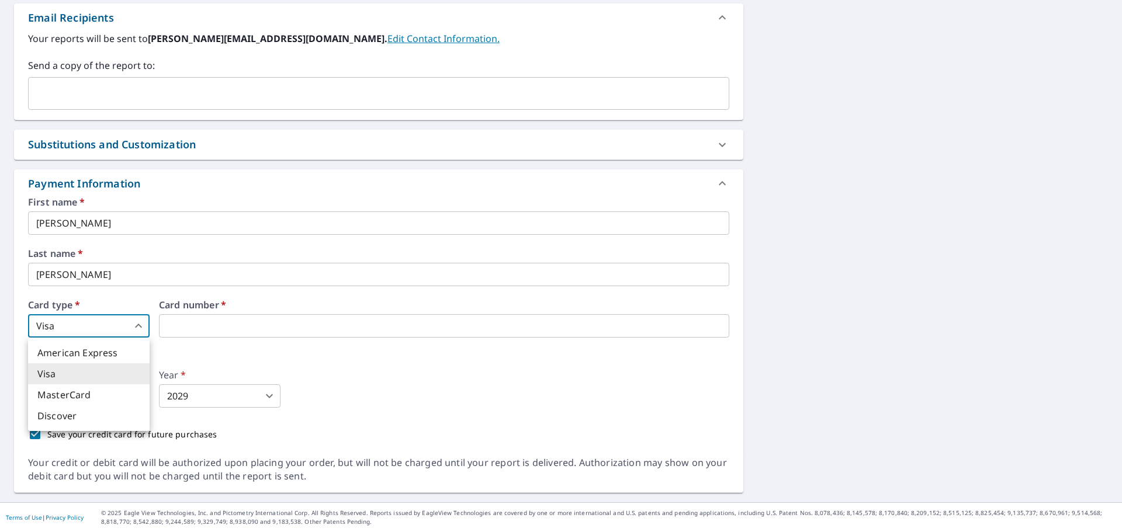
click at [228, 323] on div at bounding box center [561, 266] width 1122 height 532
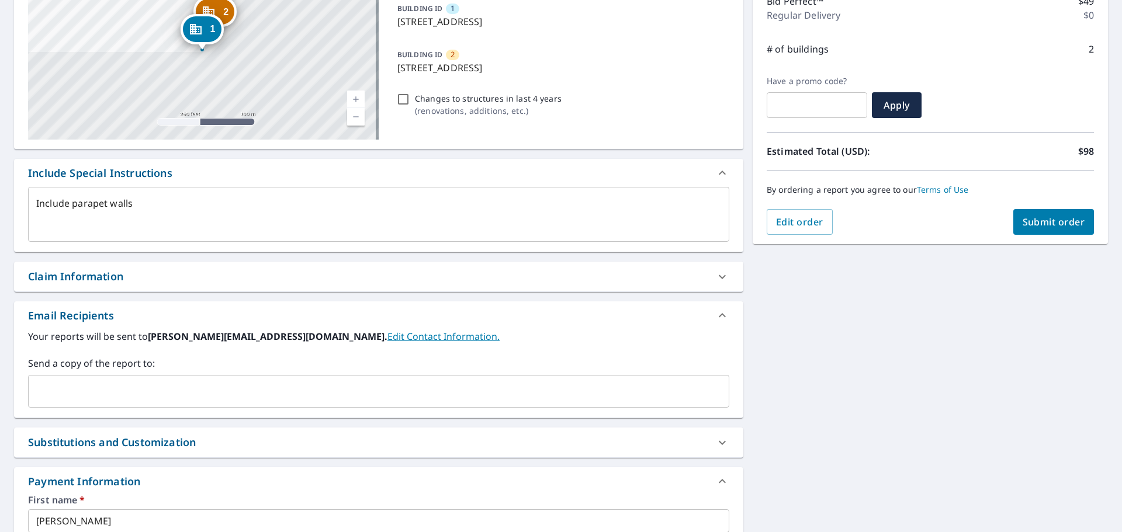
scroll to position [234, 0]
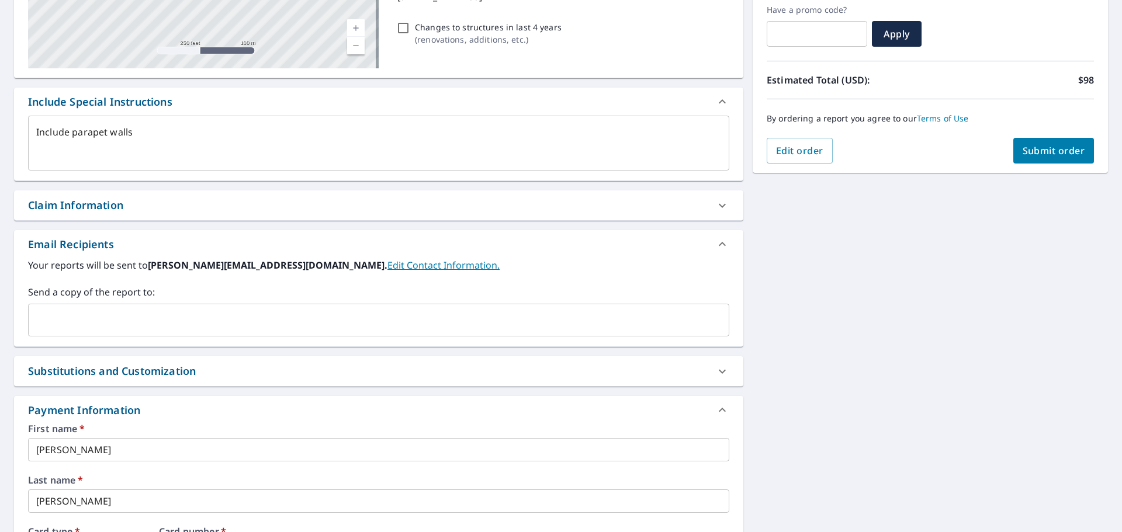
click at [57, 318] on input "text" at bounding box center [369, 320] width 673 height 22
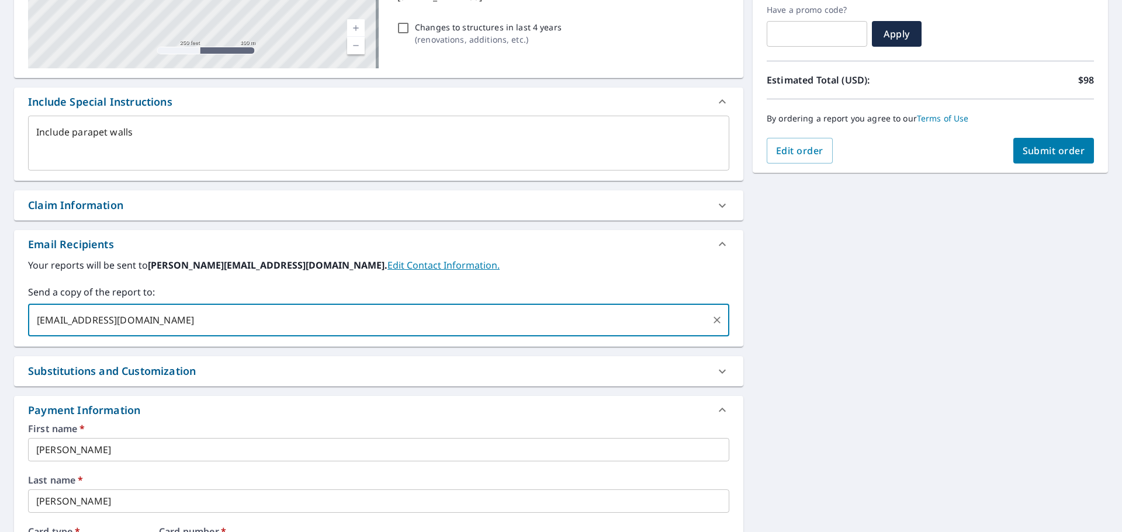
type input "Eber@opcbuilders.com"
type textarea "x"
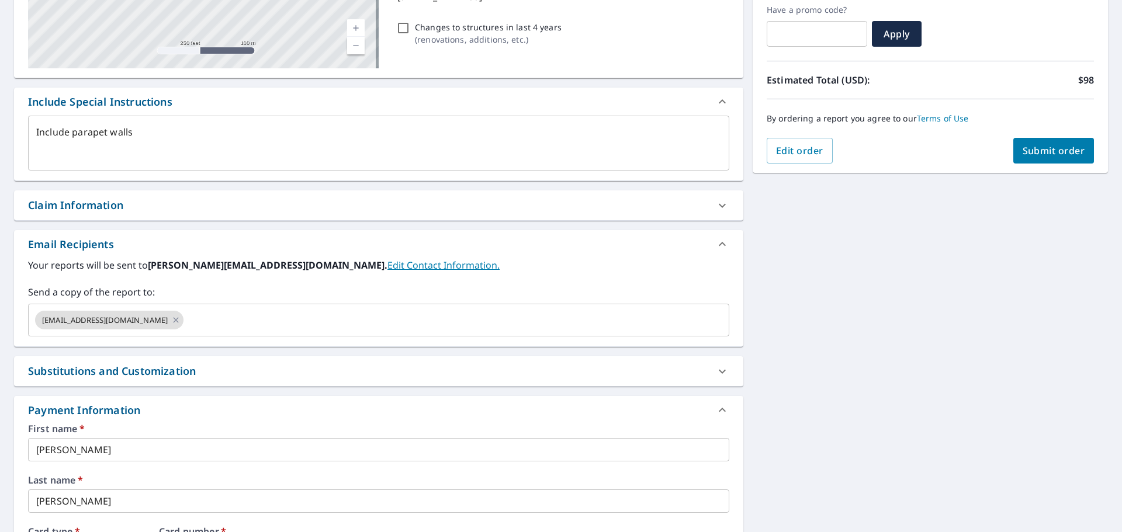
click at [859, 323] on div "2 7450 NW 17th St Plantation, FL 33313 1 7450 NW 17th St Plantation, FL 33313 A…" at bounding box center [561, 301] width 1122 height 855
click at [586, 379] on div "Substitutions and Customization" at bounding box center [368, 371] width 680 height 16
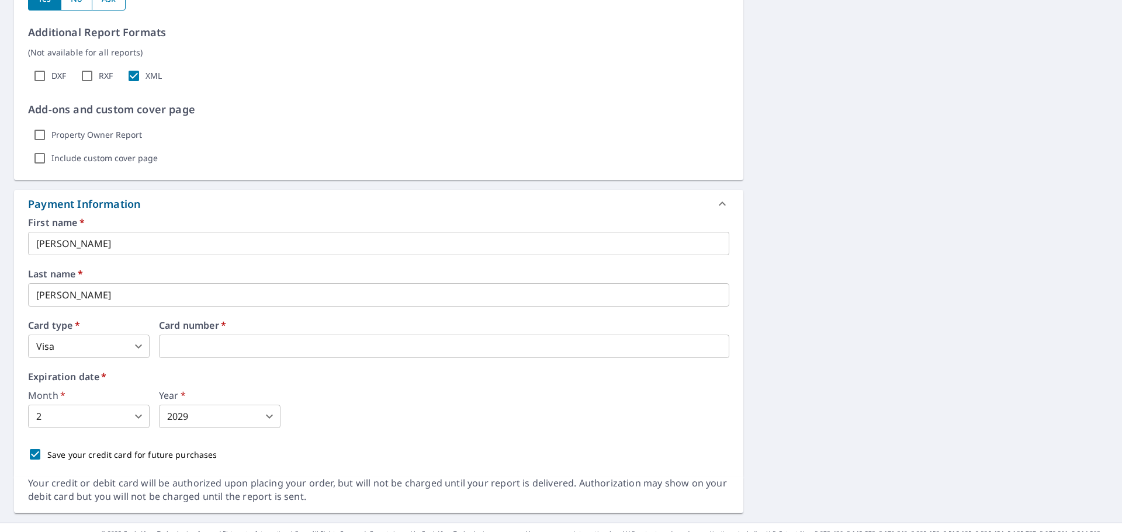
scroll to position [933, 0]
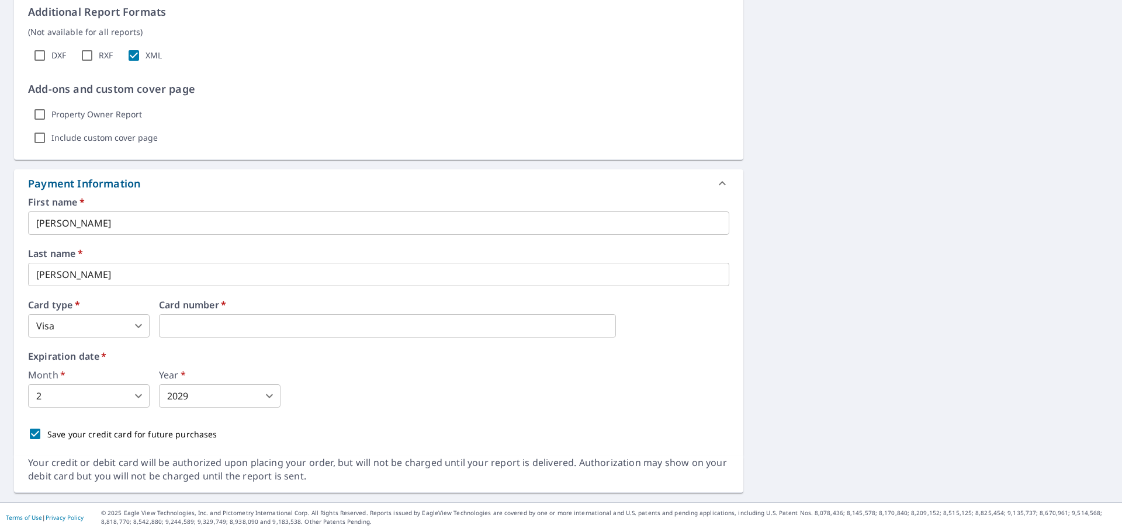
click at [592, 446] on div "Save your credit card for future purchases" at bounding box center [378, 434] width 701 height 25
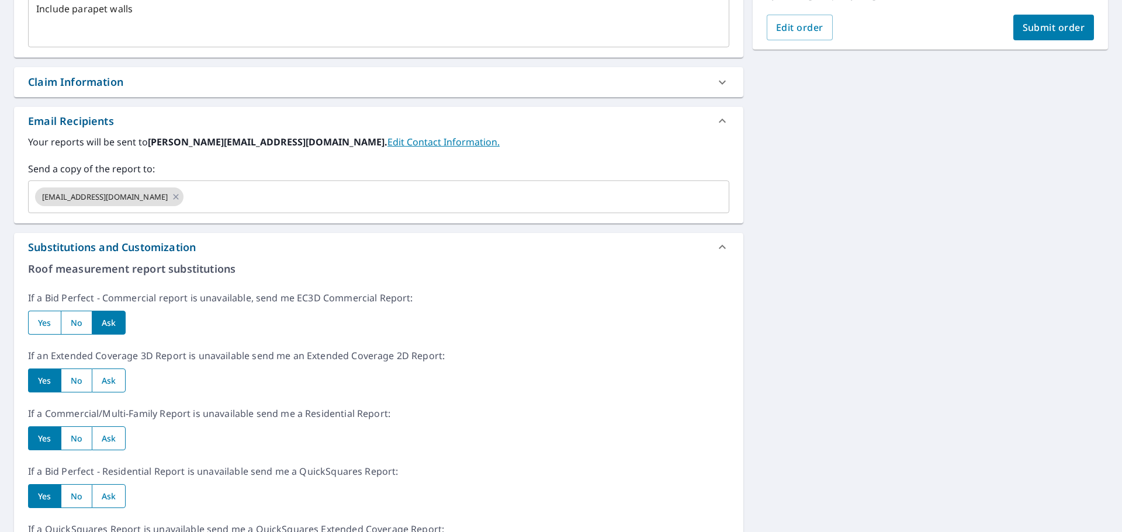
scroll to position [115, 0]
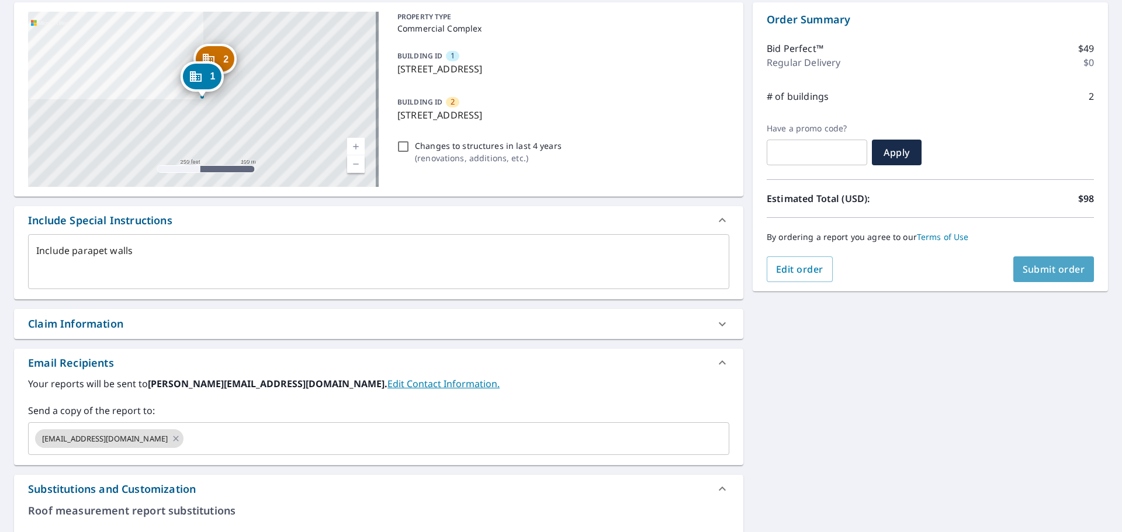
click at [1039, 270] on span "Submit order" at bounding box center [1053, 269] width 63 height 13
type textarea "x"
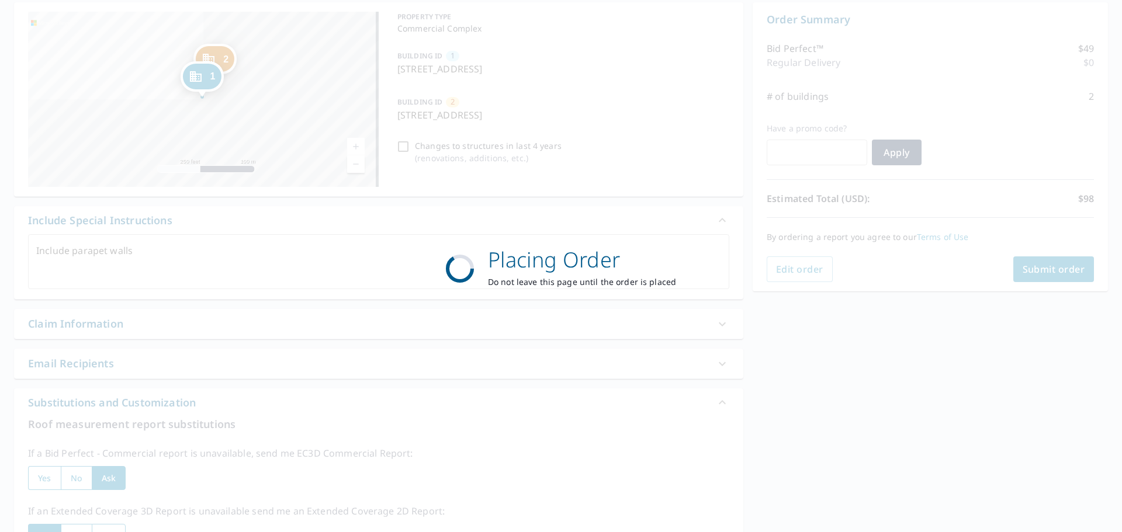
scroll to position [0, 0]
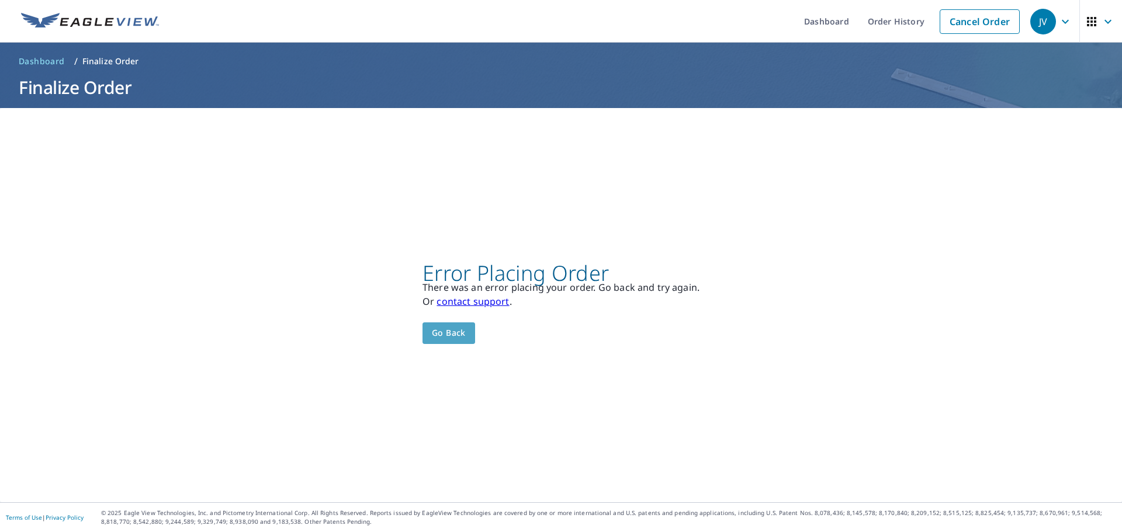
click at [452, 335] on span "Go back" at bounding box center [449, 333] width 34 height 15
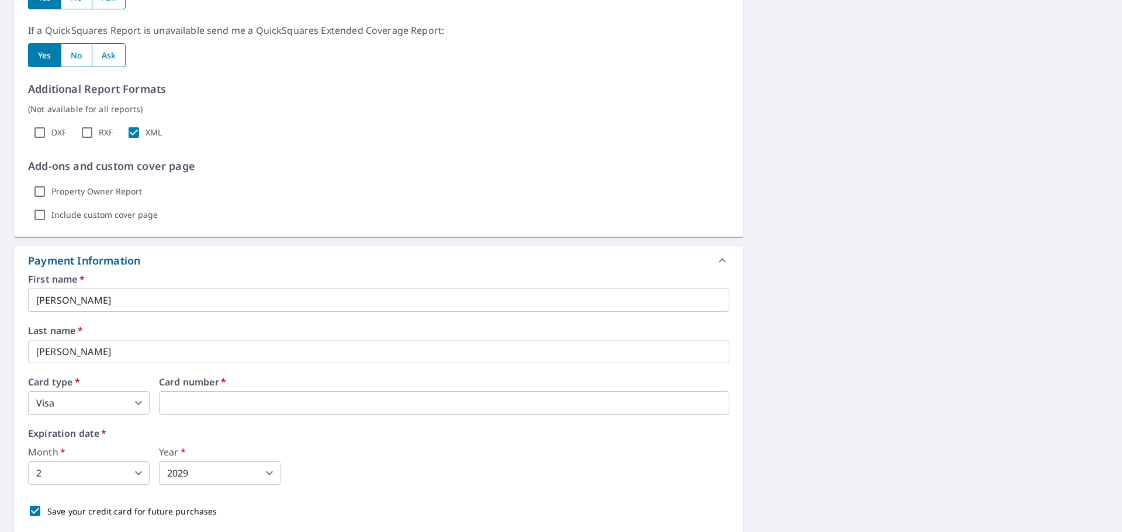
scroll to position [933, 0]
